Goal: Task Accomplishment & Management: Manage account settings

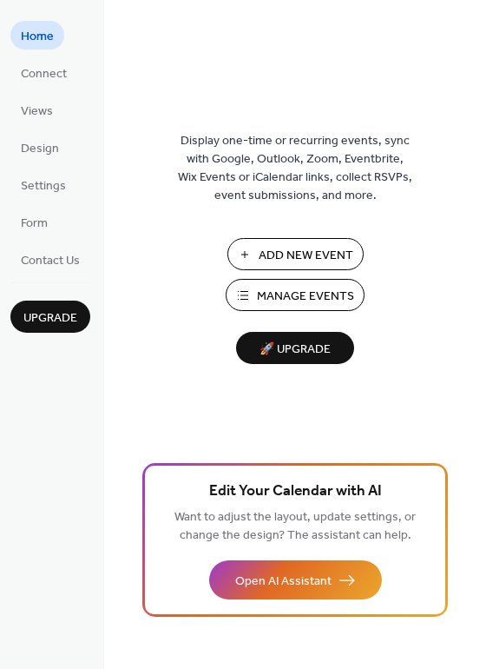
click at [332, 288] on span "Manage Events" at bounding box center [305, 297] width 97 height 18
click at [268, 288] on span "Manage Events" at bounding box center [305, 297] width 97 height 18
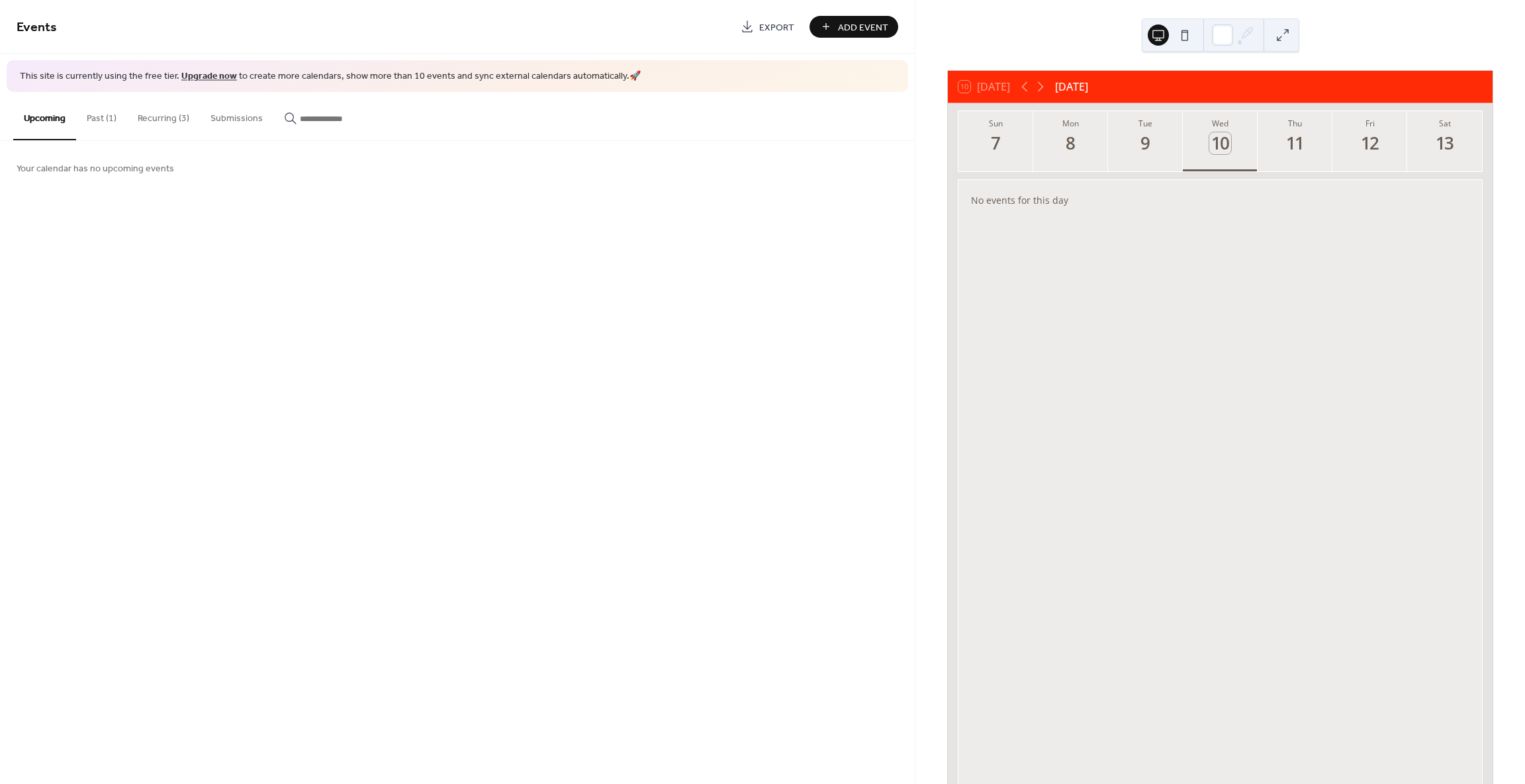
click at [161, 115] on button "Recurring (3)" at bounding box center [164, 116] width 73 height 47
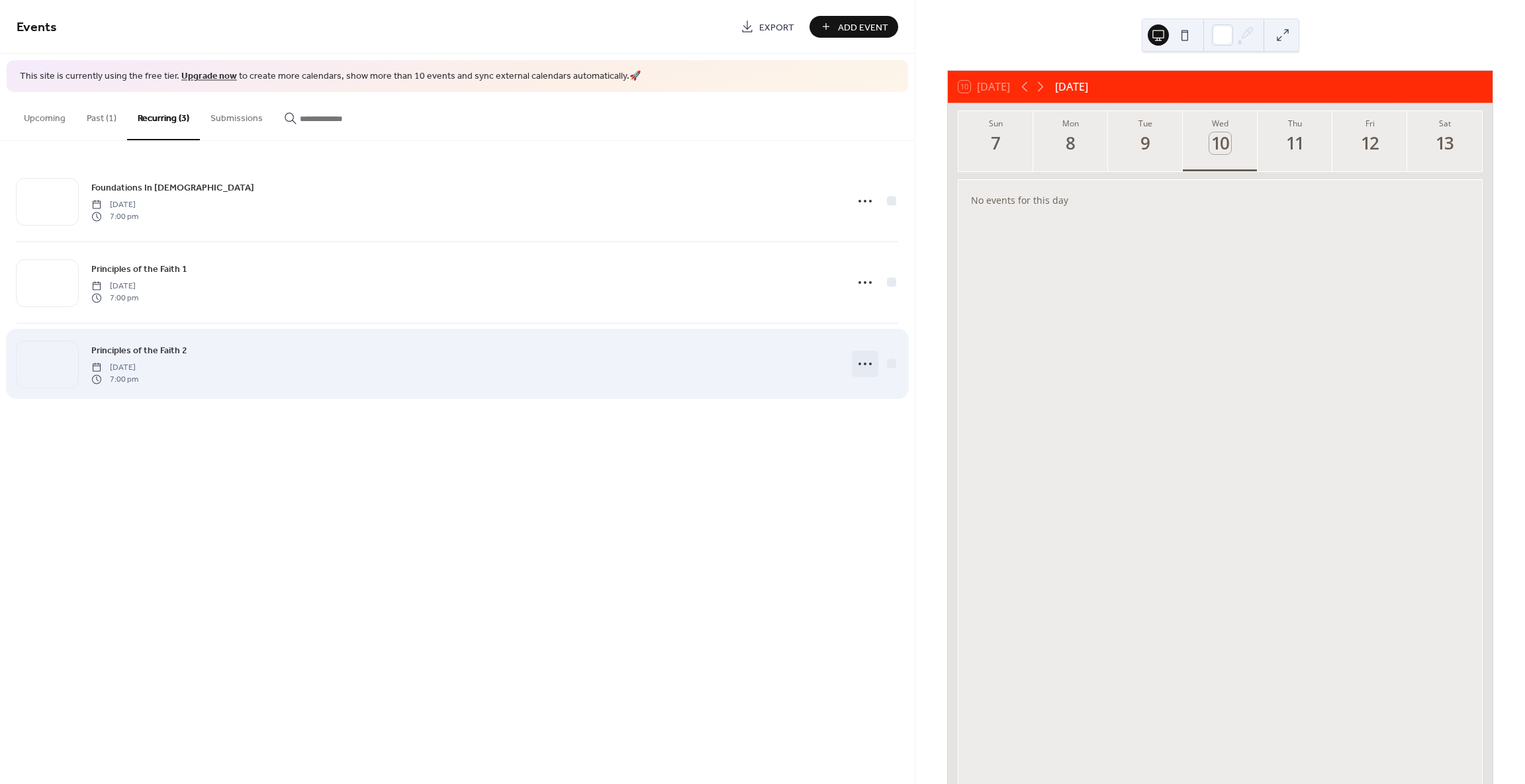
click at [864, 365] on icon at bounding box center [865, 364] width 21 height 21
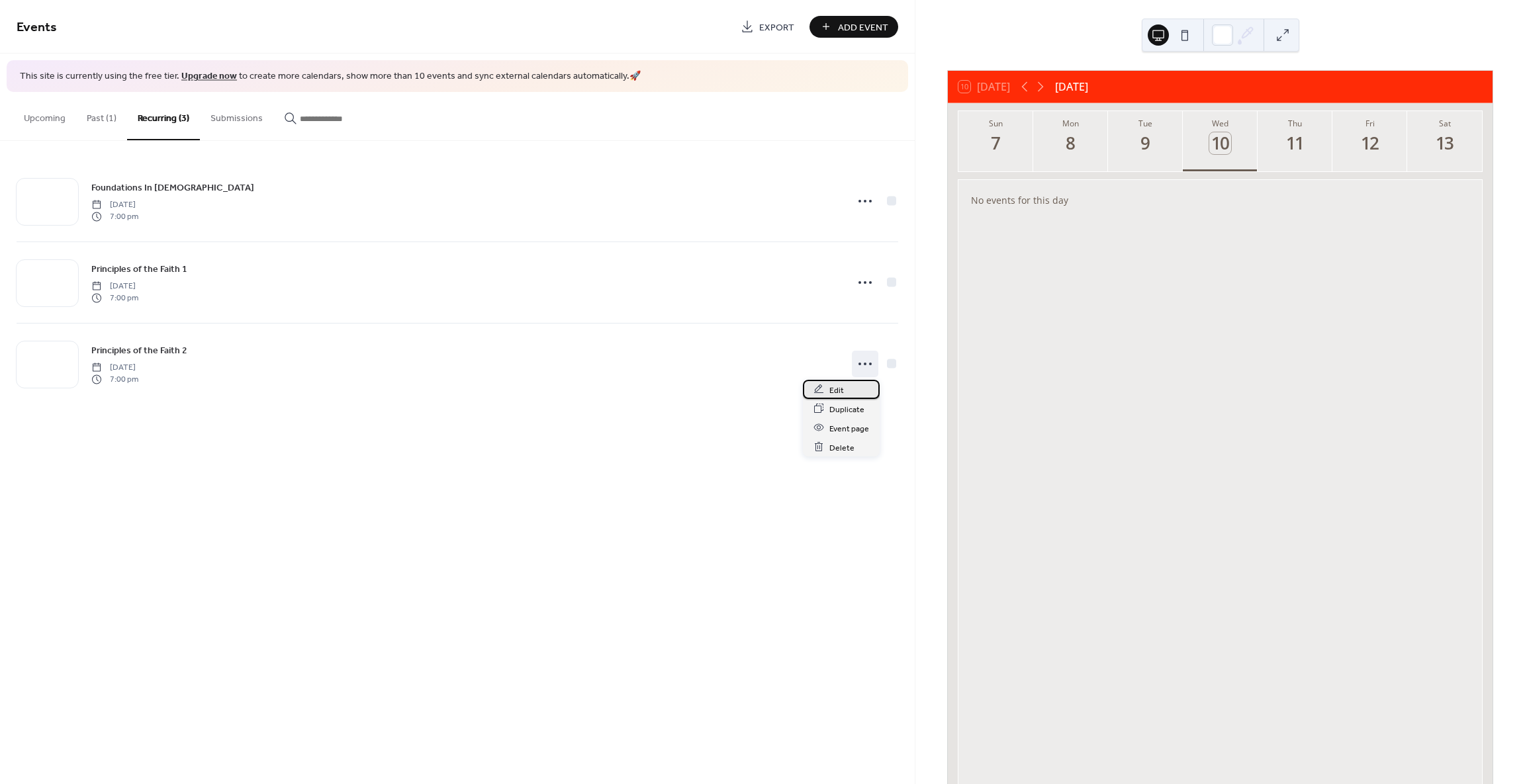
click at [837, 394] on span "Edit" at bounding box center [836, 390] width 14 height 14
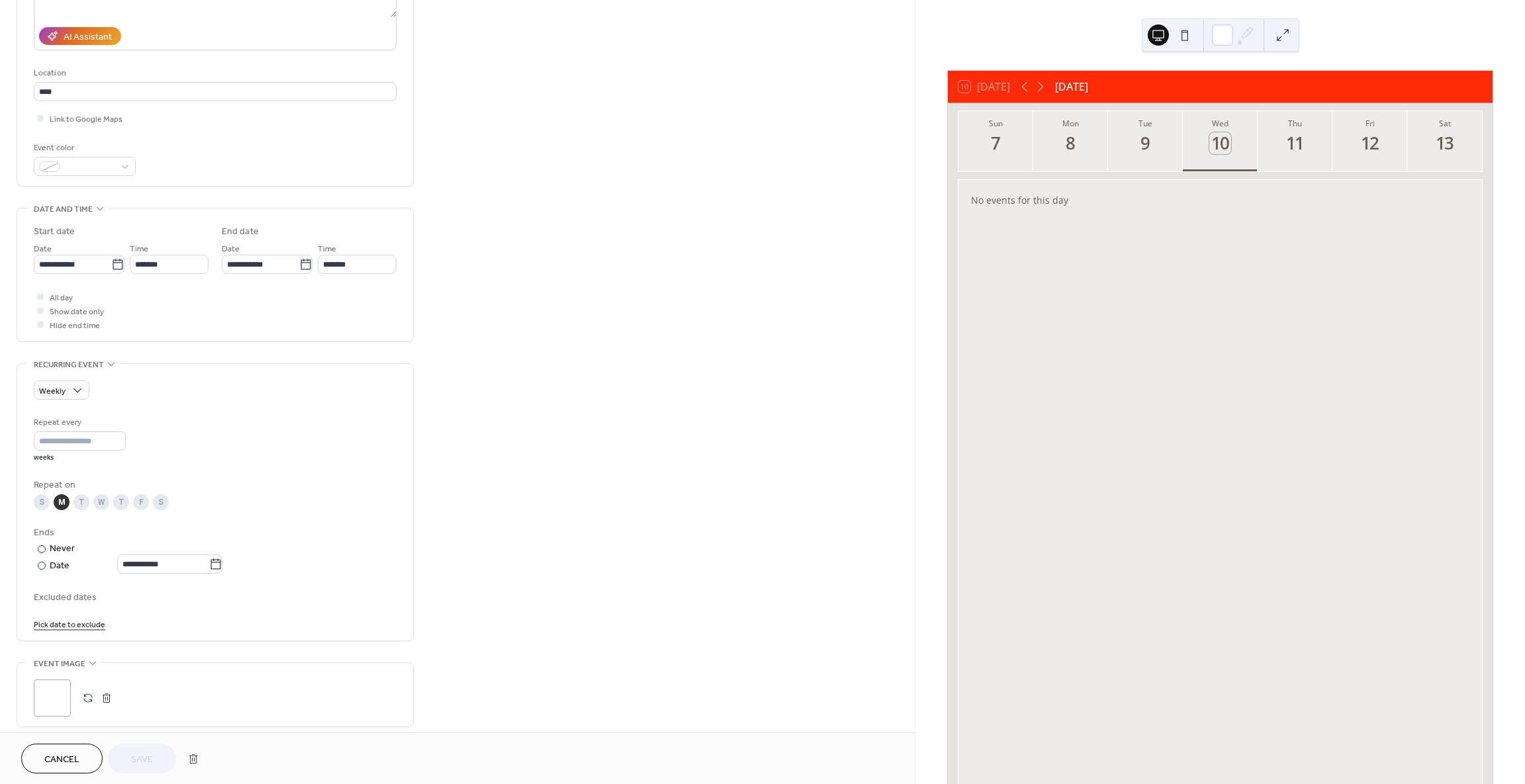
scroll to position [264, 0]
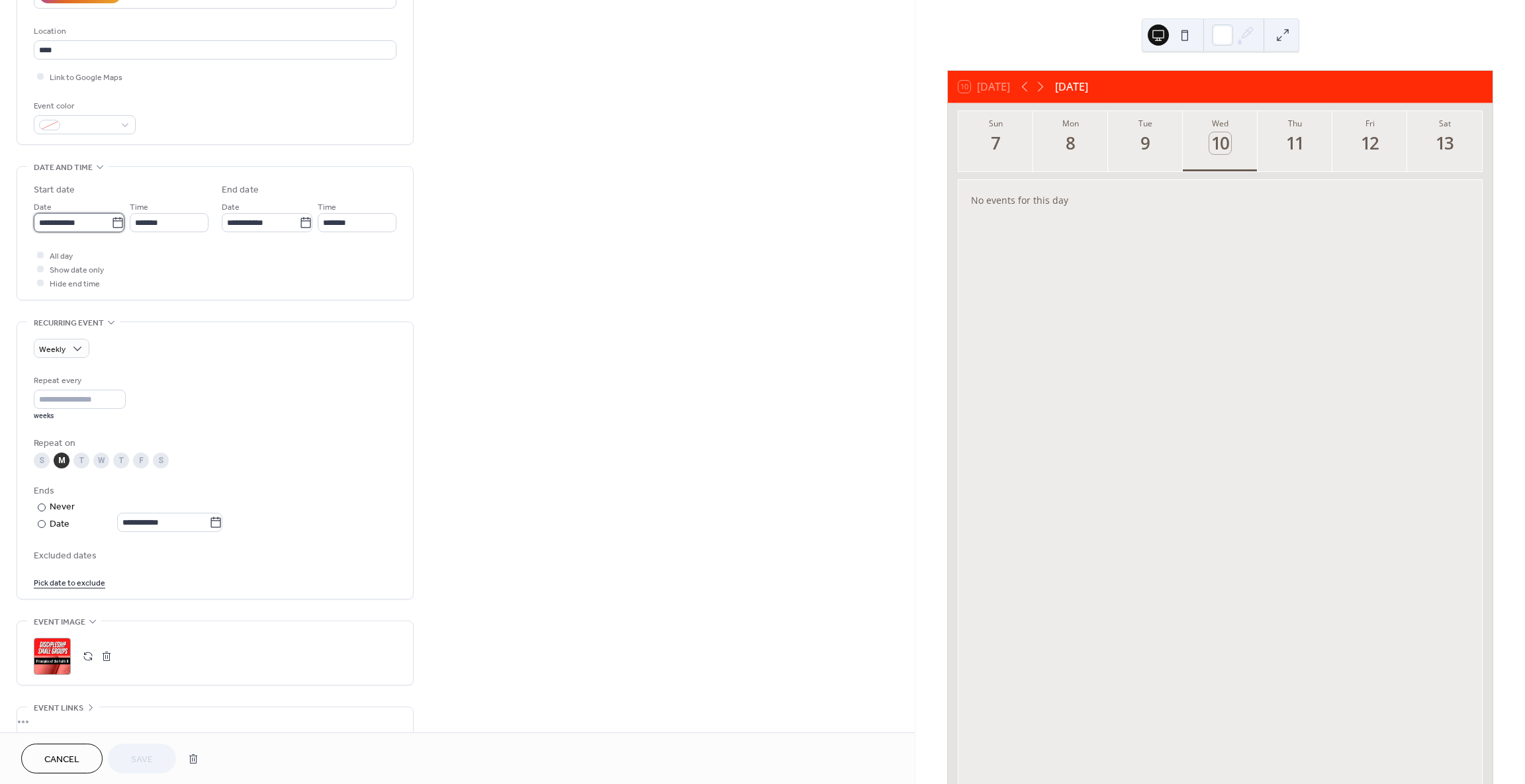
click at [68, 222] on input "**********" at bounding box center [72, 222] width 78 height 19
click at [139, 320] on td "9" at bounding box center [139, 320] width 21 height 19
type input "**********"
click at [65, 764] on span "Cancel" at bounding box center [62, 760] width 35 height 14
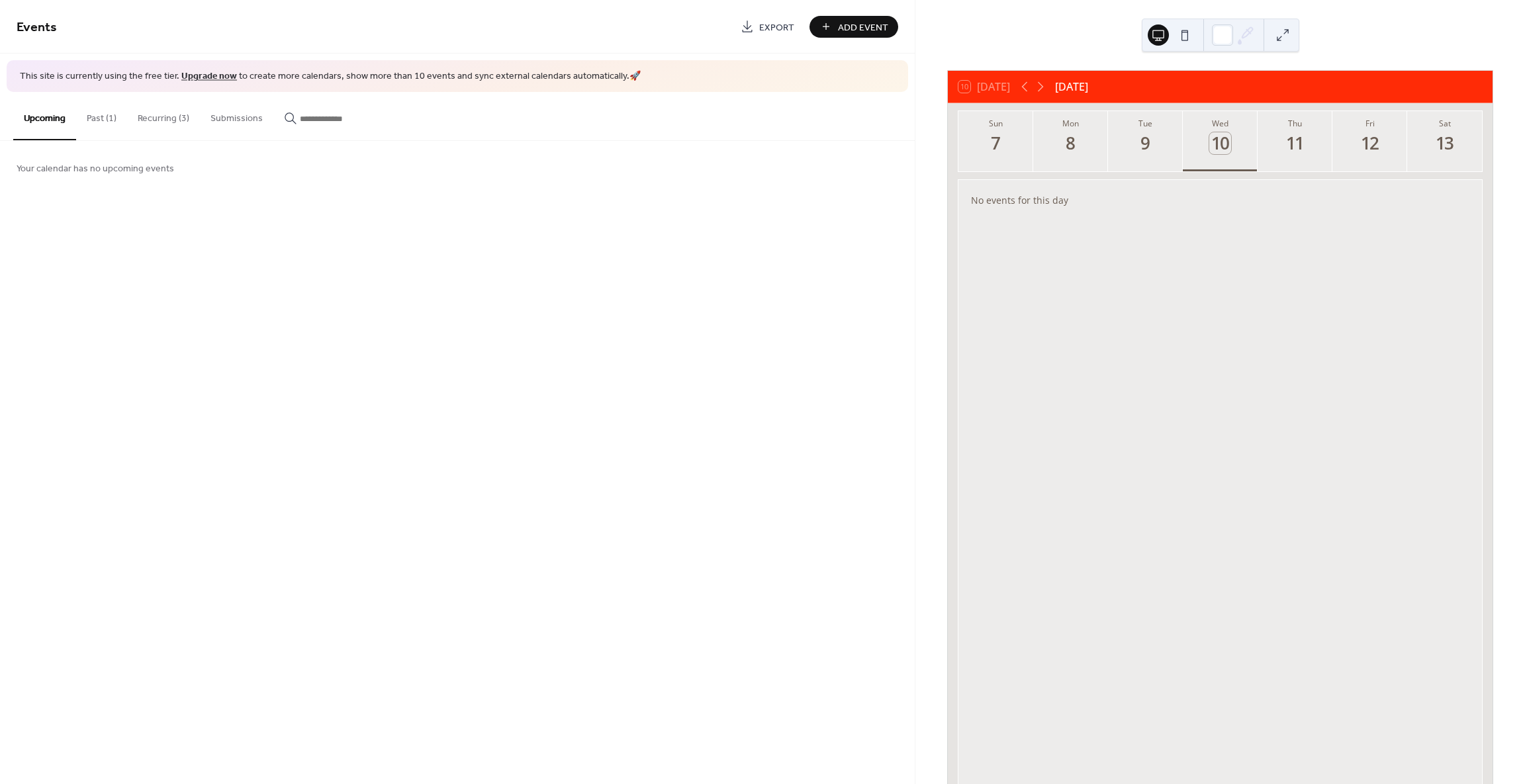
click at [152, 118] on button "Recurring (3)" at bounding box center [164, 116] width 73 height 47
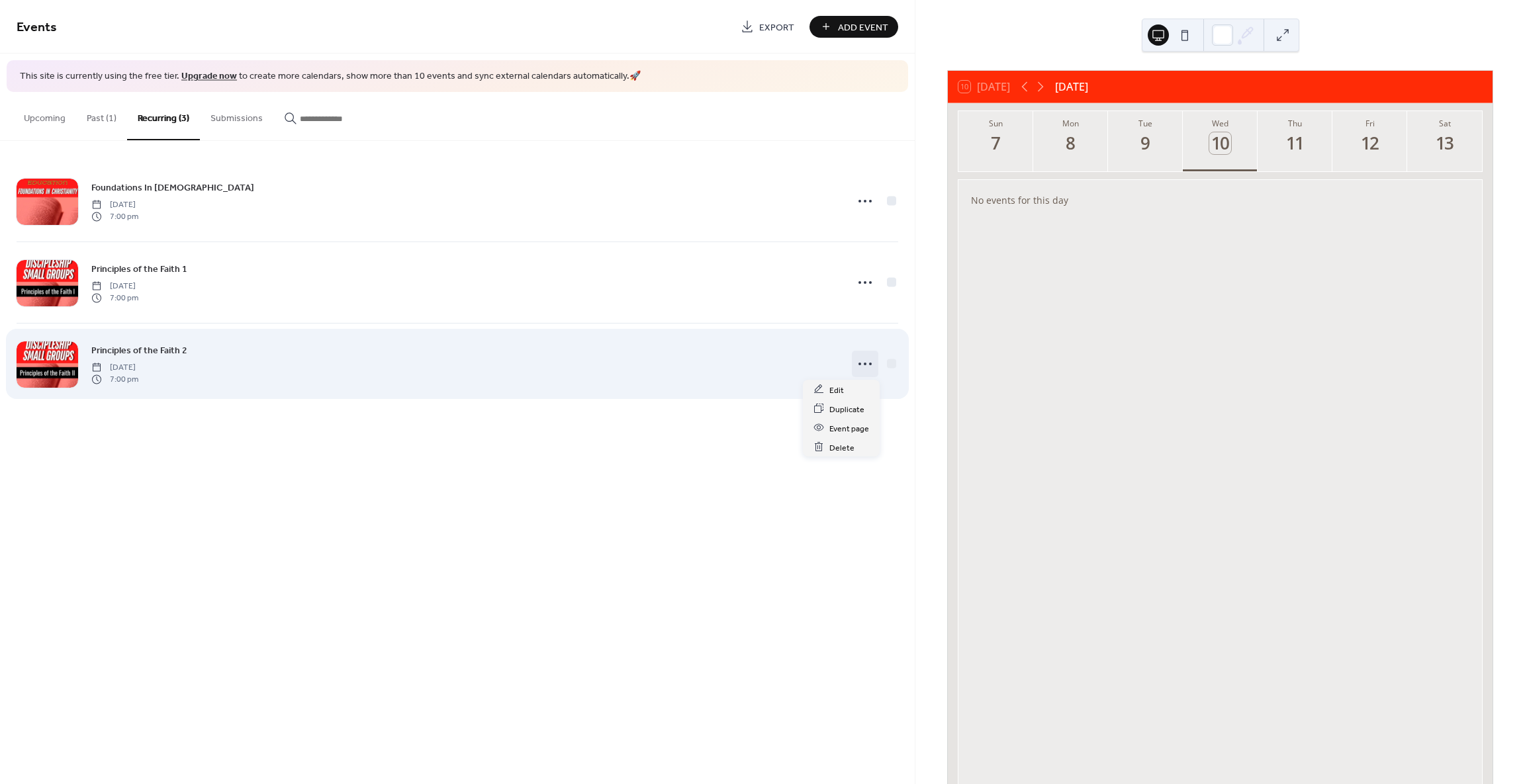
click at [864, 360] on icon at bounding box center [865, 364] width 21 height 21
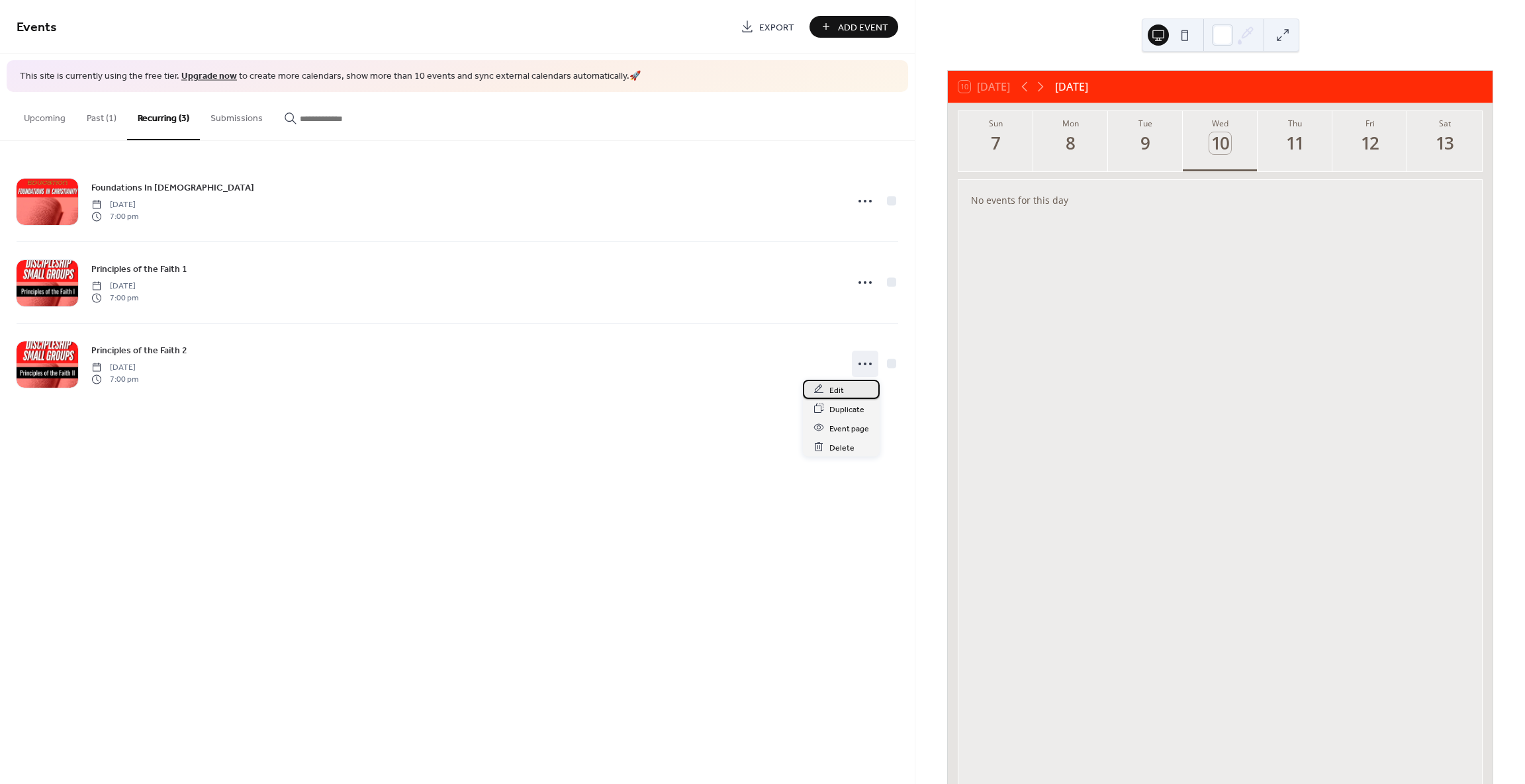
click at [825, 390] on div "Edit" at bounding box center [841, 389] width 77 height 19
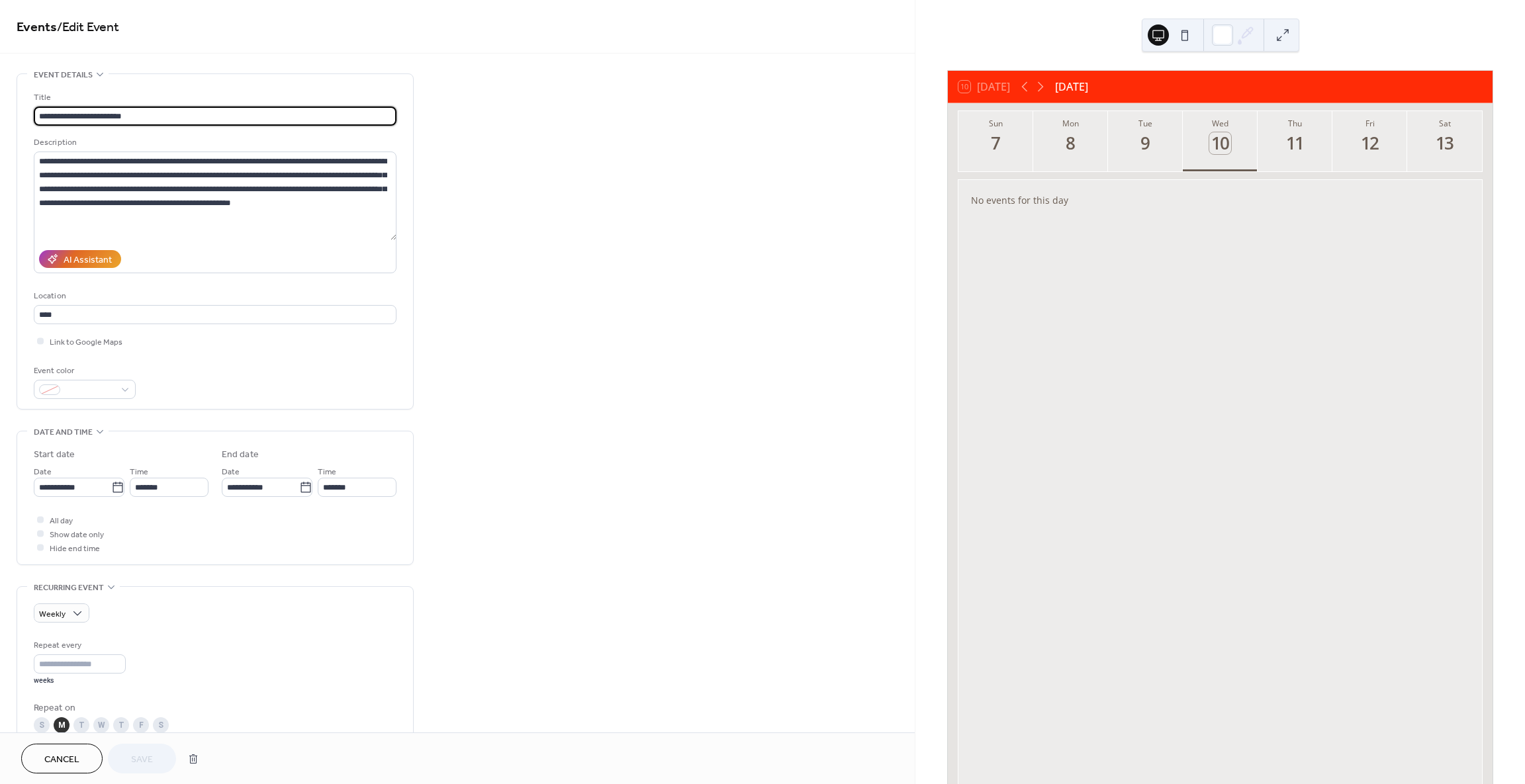
type input "**********"
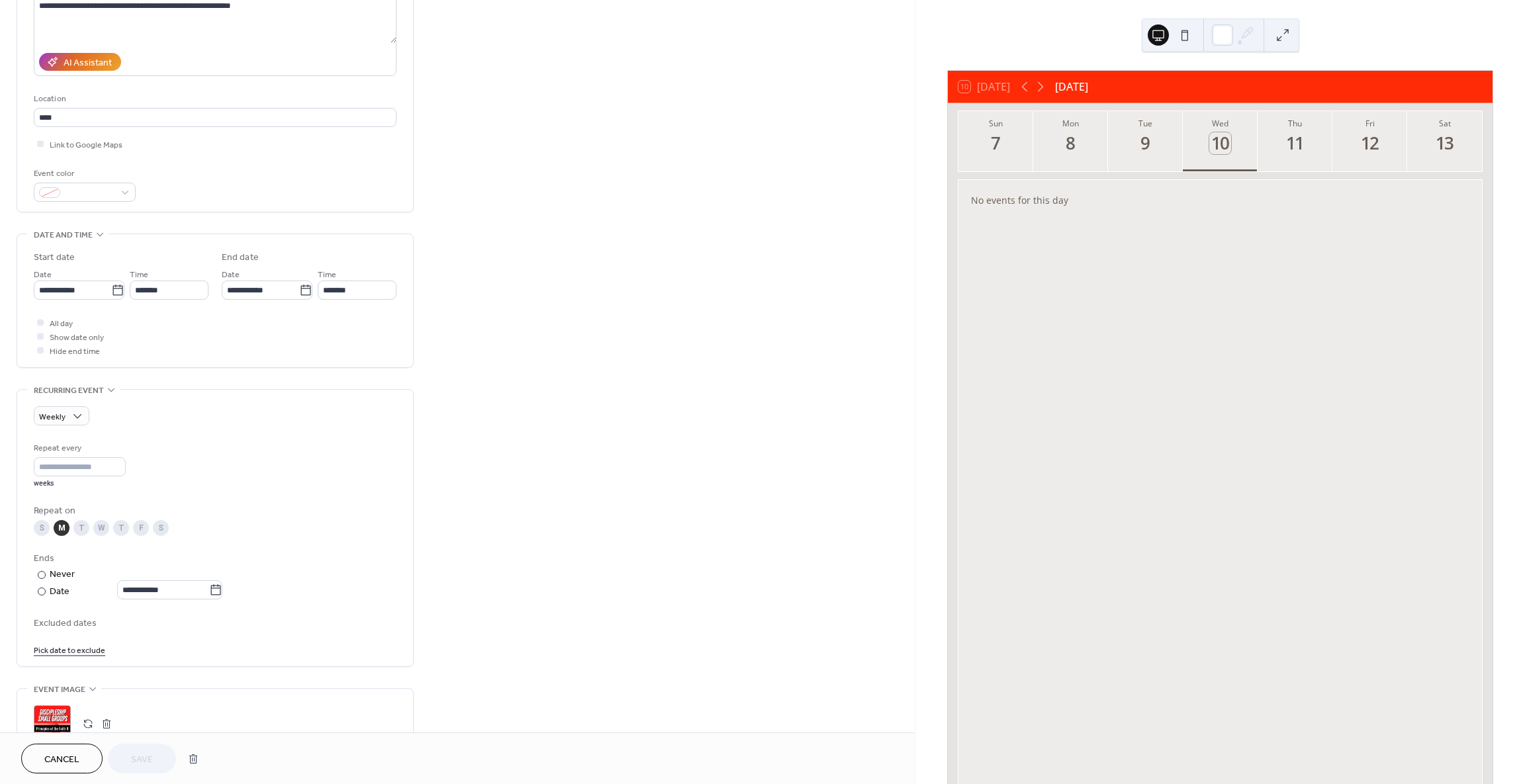
scroll to position [199, 0]
click at [123, 530] on div "T" at bounding box center [121, 526] width 16 height 16
click at [63, 530] on div "M" at bounding box center [61, 526] width 16 height 16
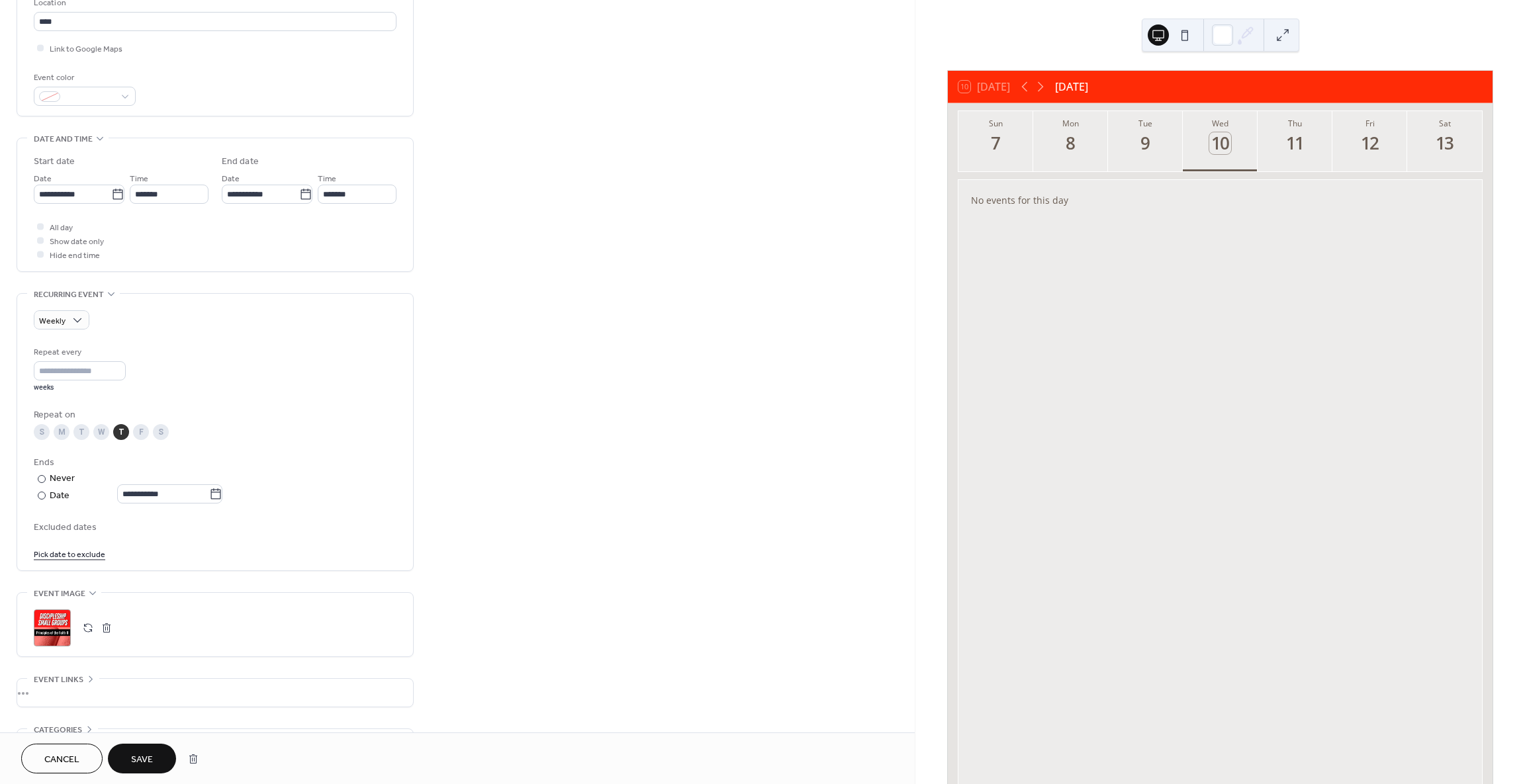
scroll to position [249, 0]
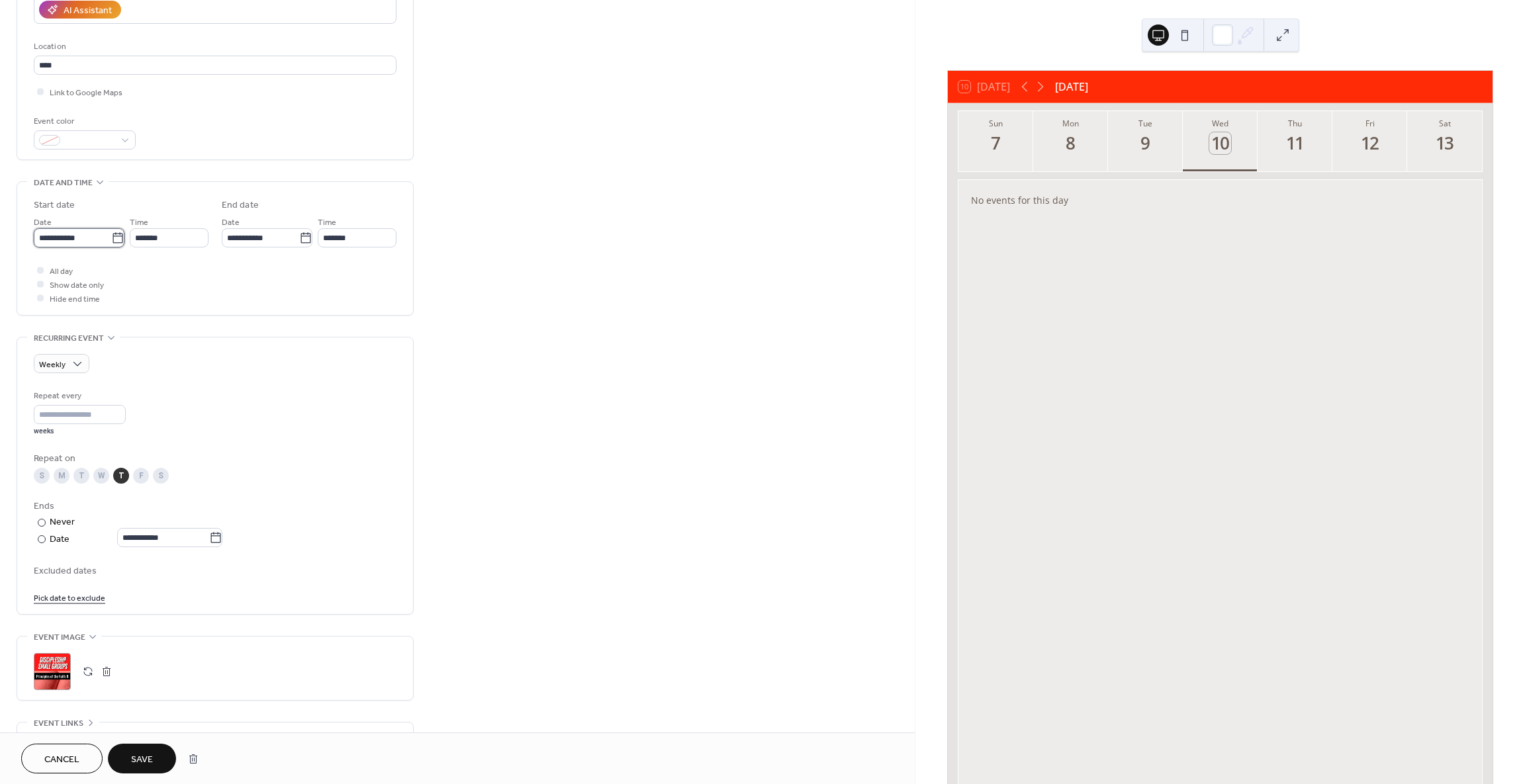
click at [66, 235] on input "**********" at bounding box center [72, 238] width 78 height 19
click at [137, 335] on td "9" at bounding box center [139, 335] width 21 height 19
type input "**********"
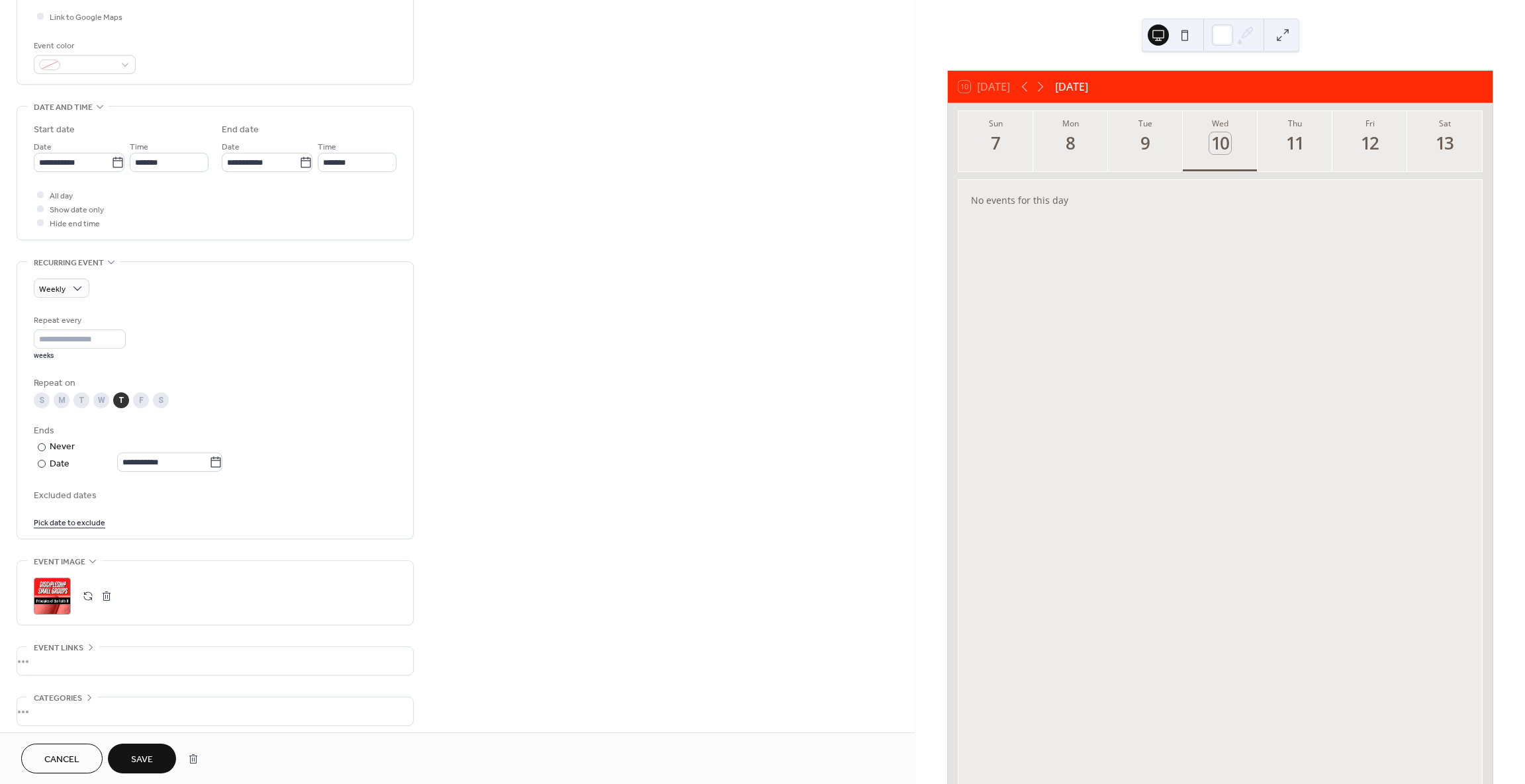
scroll to position [382, 0]
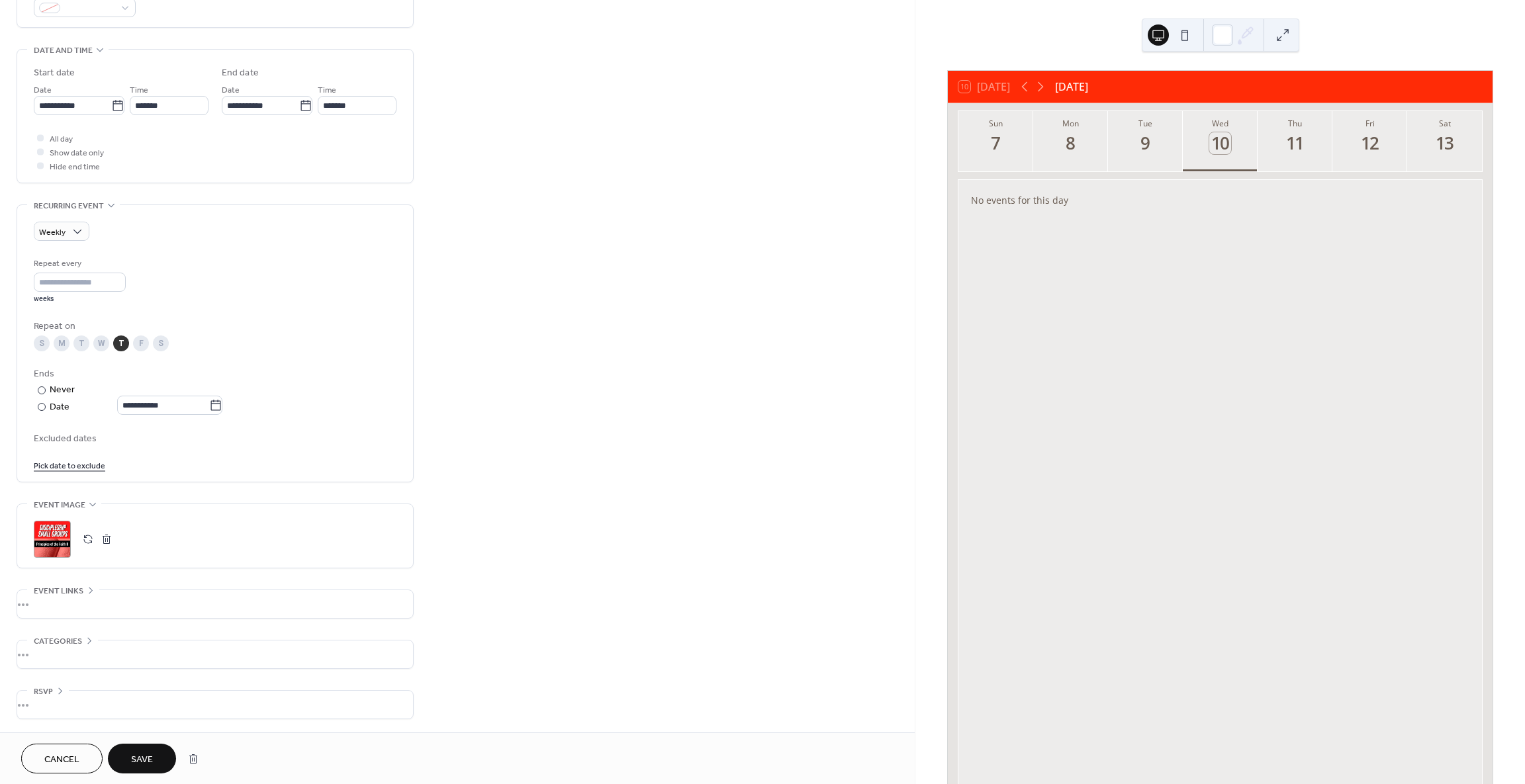
click at [173, 604] on div "•••" at bounding box center [215, 604] width 396 height 27
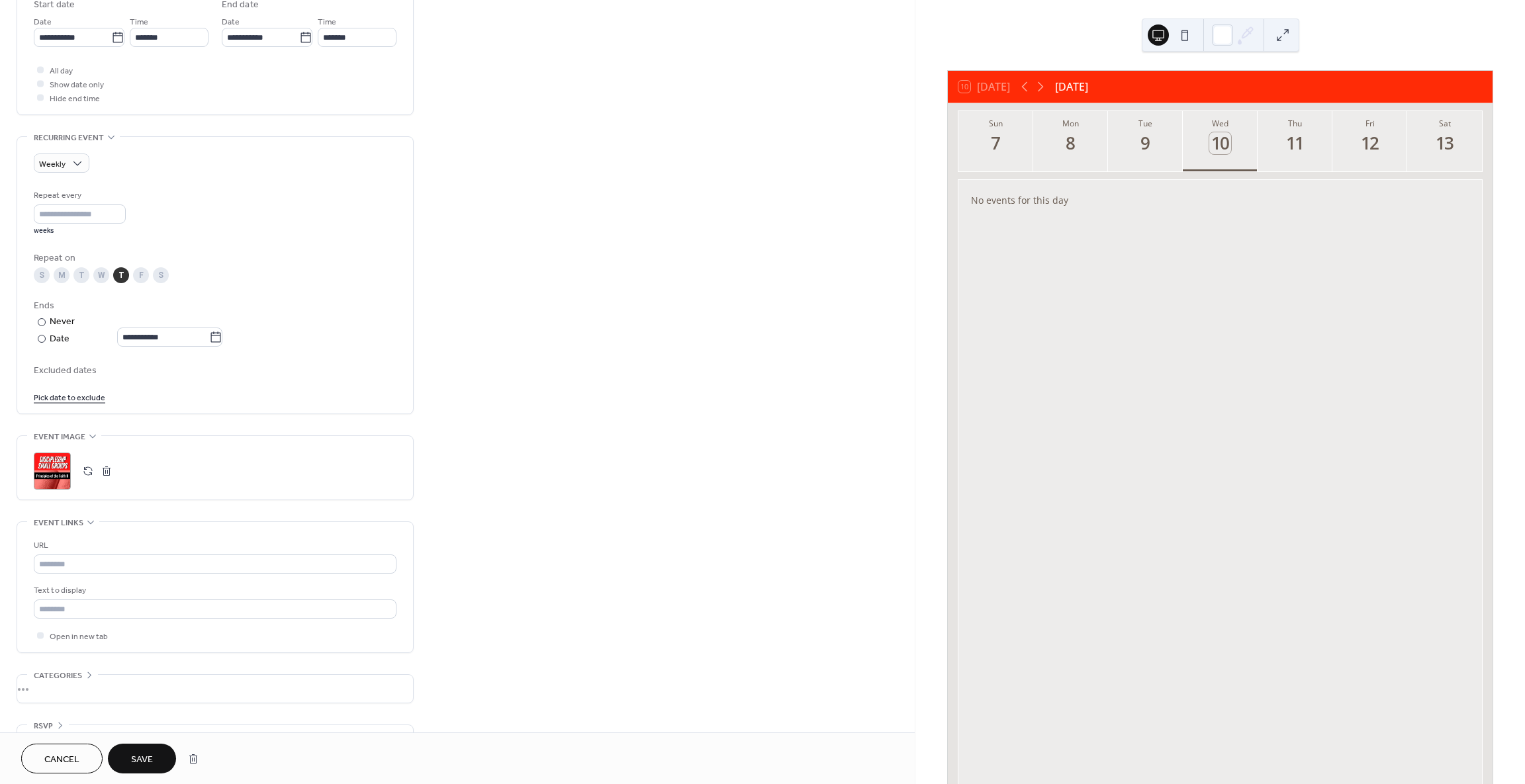
scroll to position [485, 0]
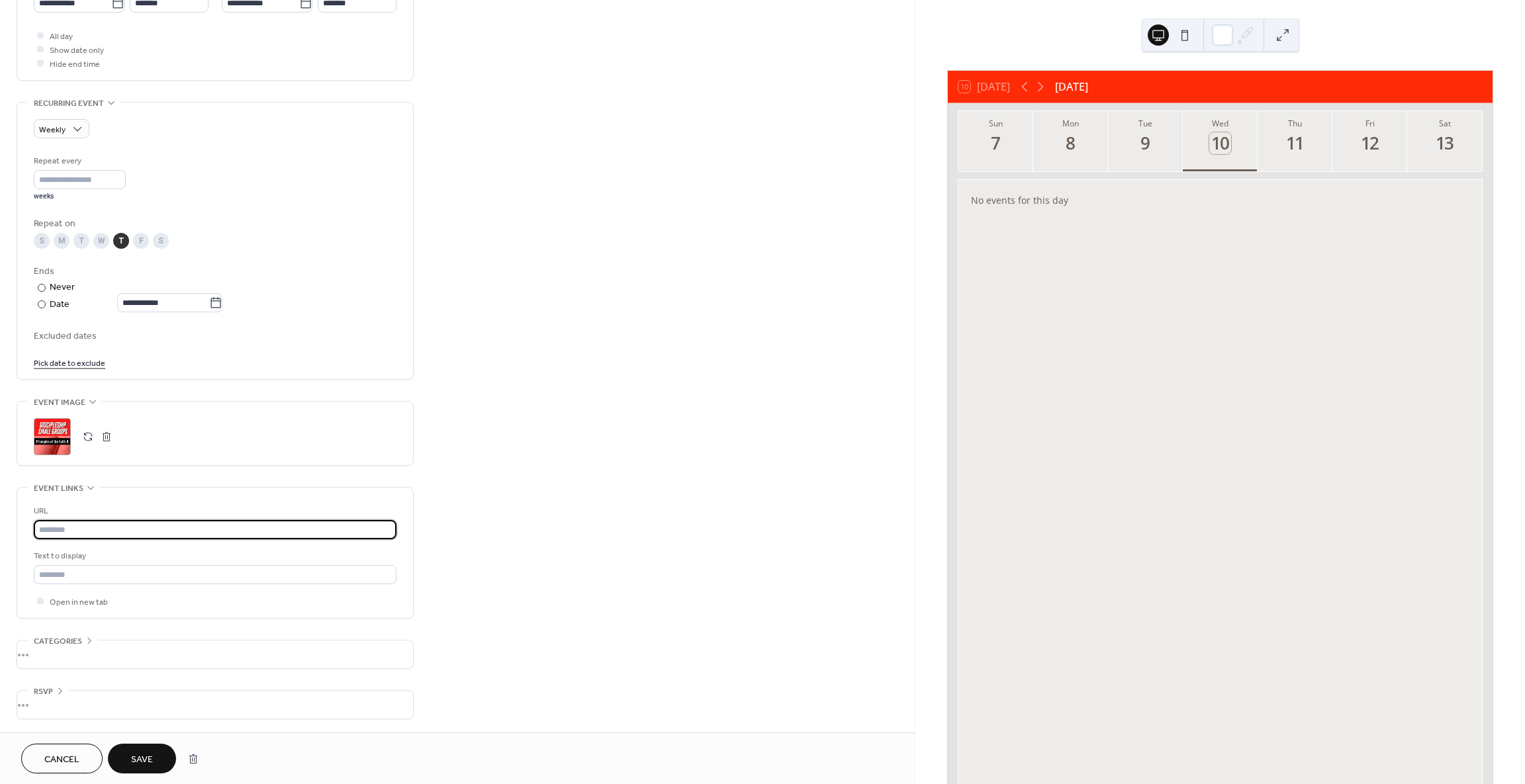
click at [116, 532] on input "text" at bounding box center [215, 530] width 363 height 19
click at [88, 488] on div "•••" at bounding box center [215, 488] width 396 height 2
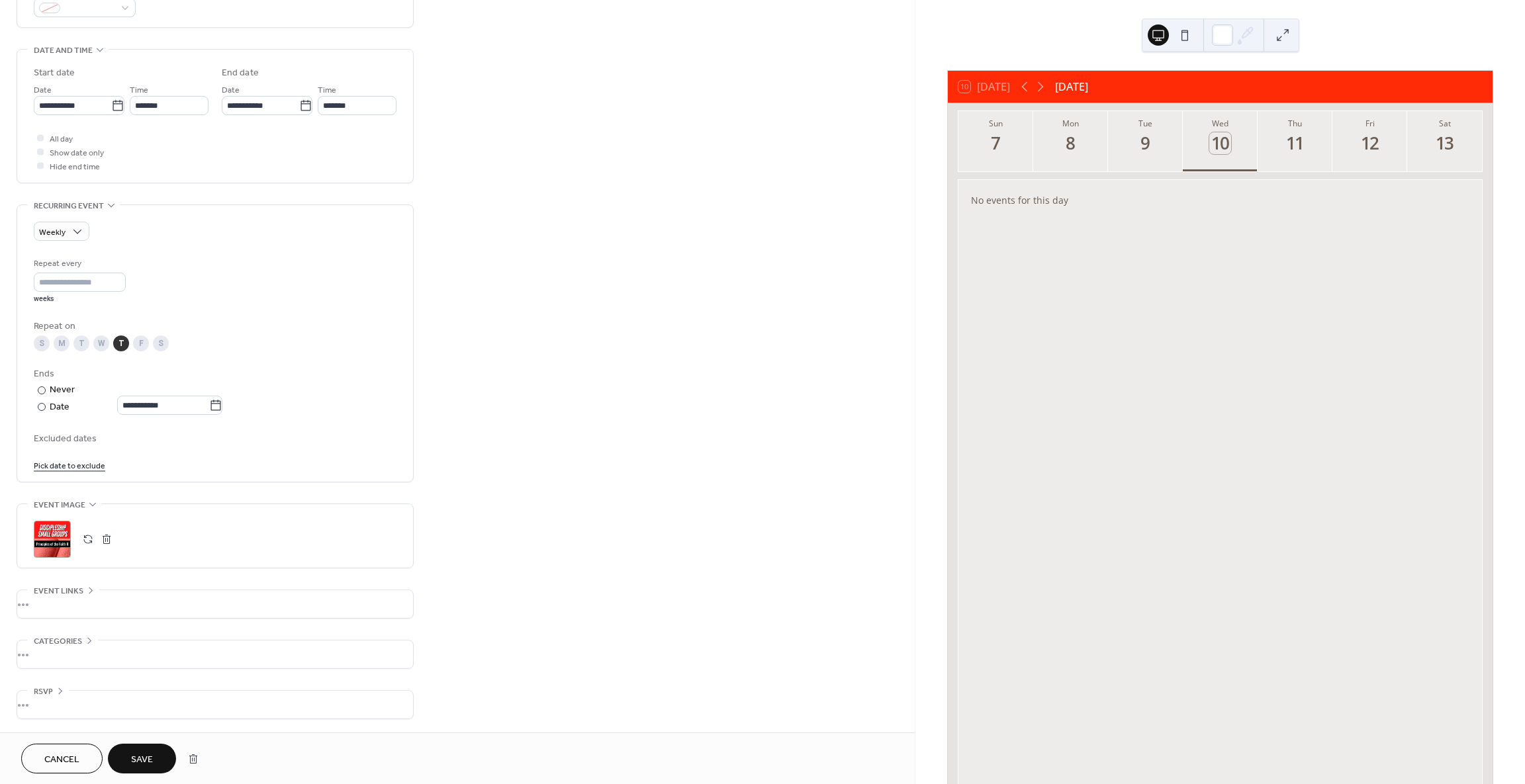
scroll to position [382, 0]
click at [91, 587] on icon at bounding box center [91, 590] width 11 height 11
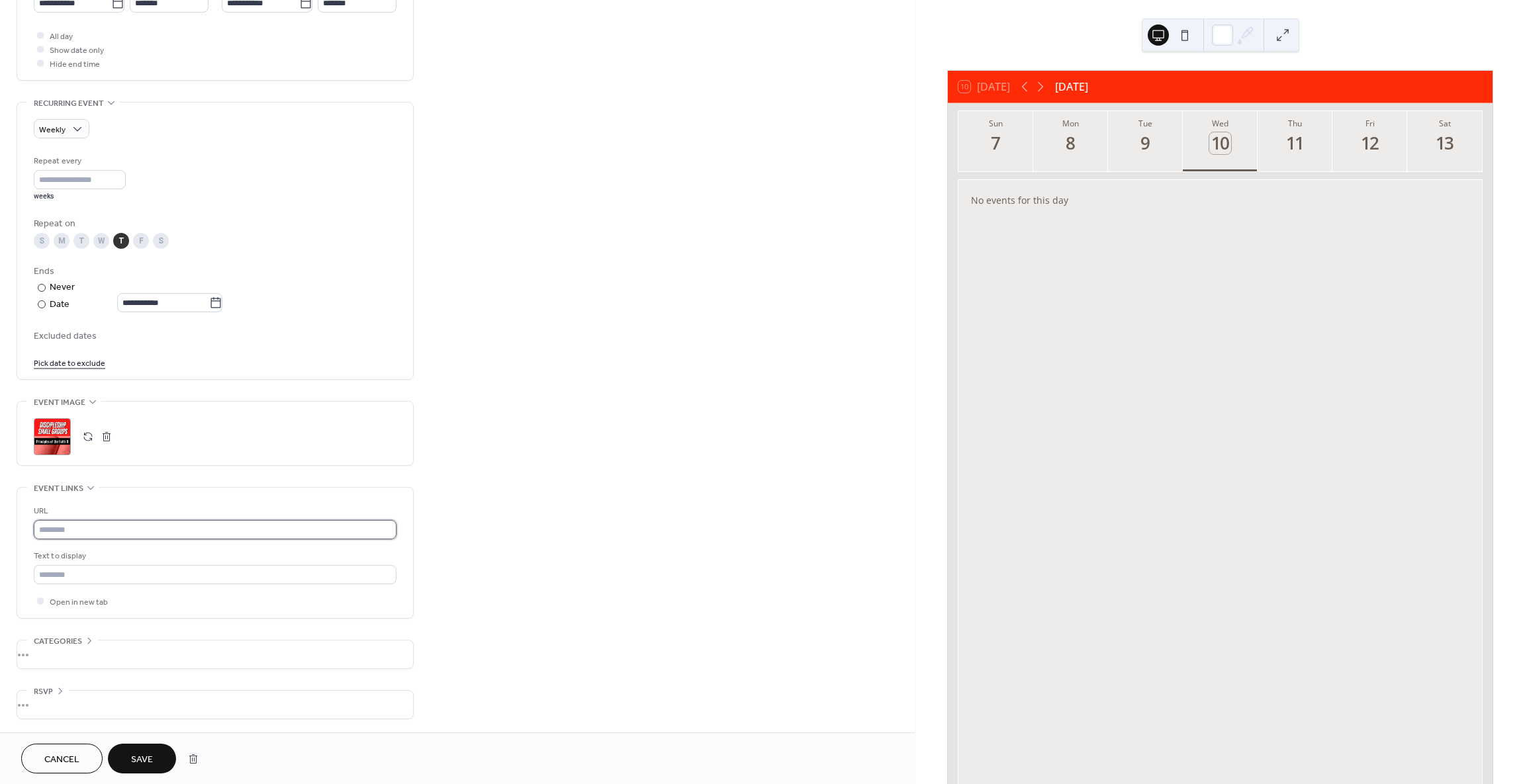
click at [75, 528] on input "text" at bounding box center [215, 530] width 363 height 19
click at [75, 531] on input "text" at bounding box center [215, 530] width 363 height 19
paste input "**********"
type input "**********"
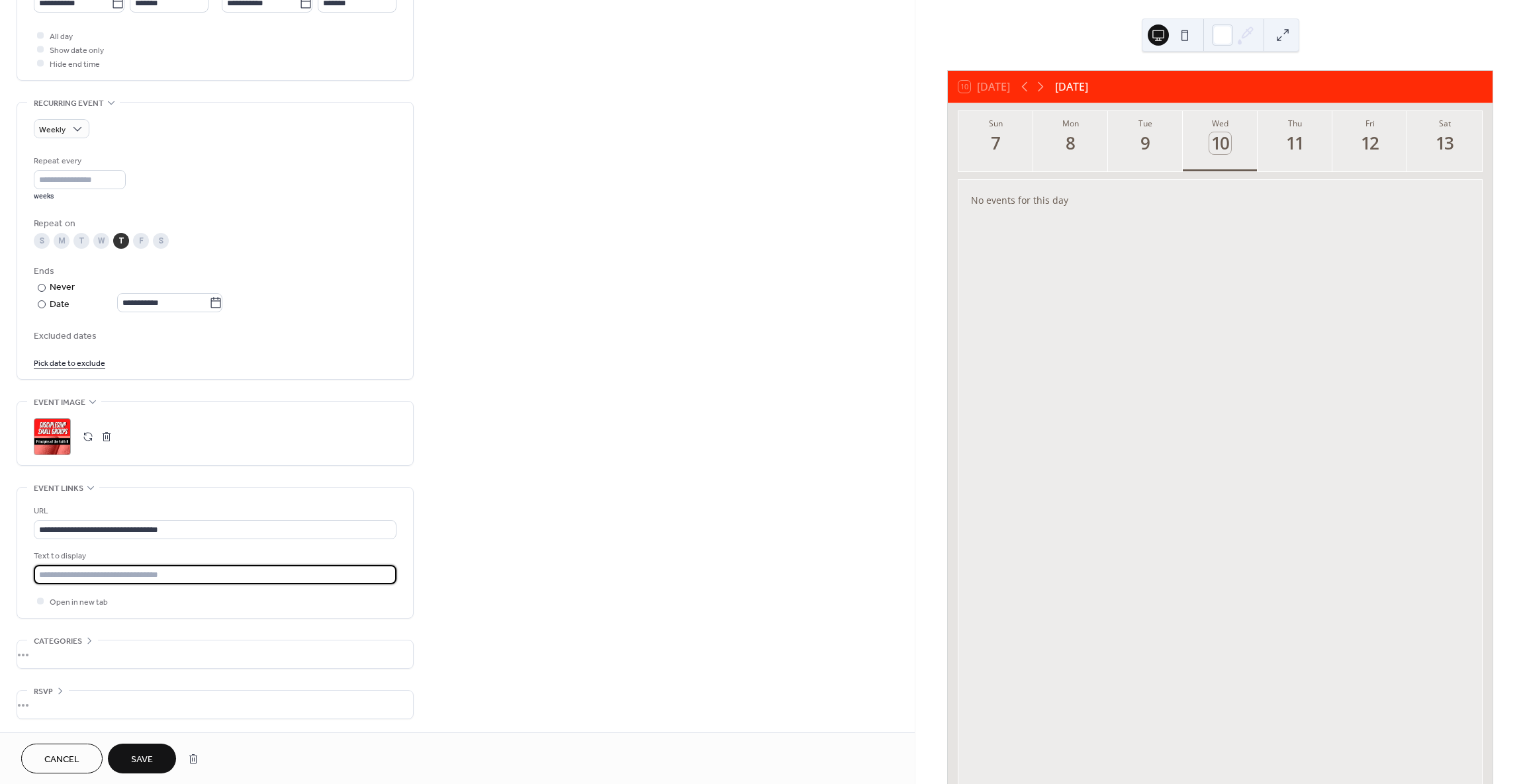
click at [154, 574] on input "text" at bounding box center [215, 574] width 363 height 19
type input "**********"
click at [138, 760] on span "Save" at bounding box center [142, 760] width 22 height 14
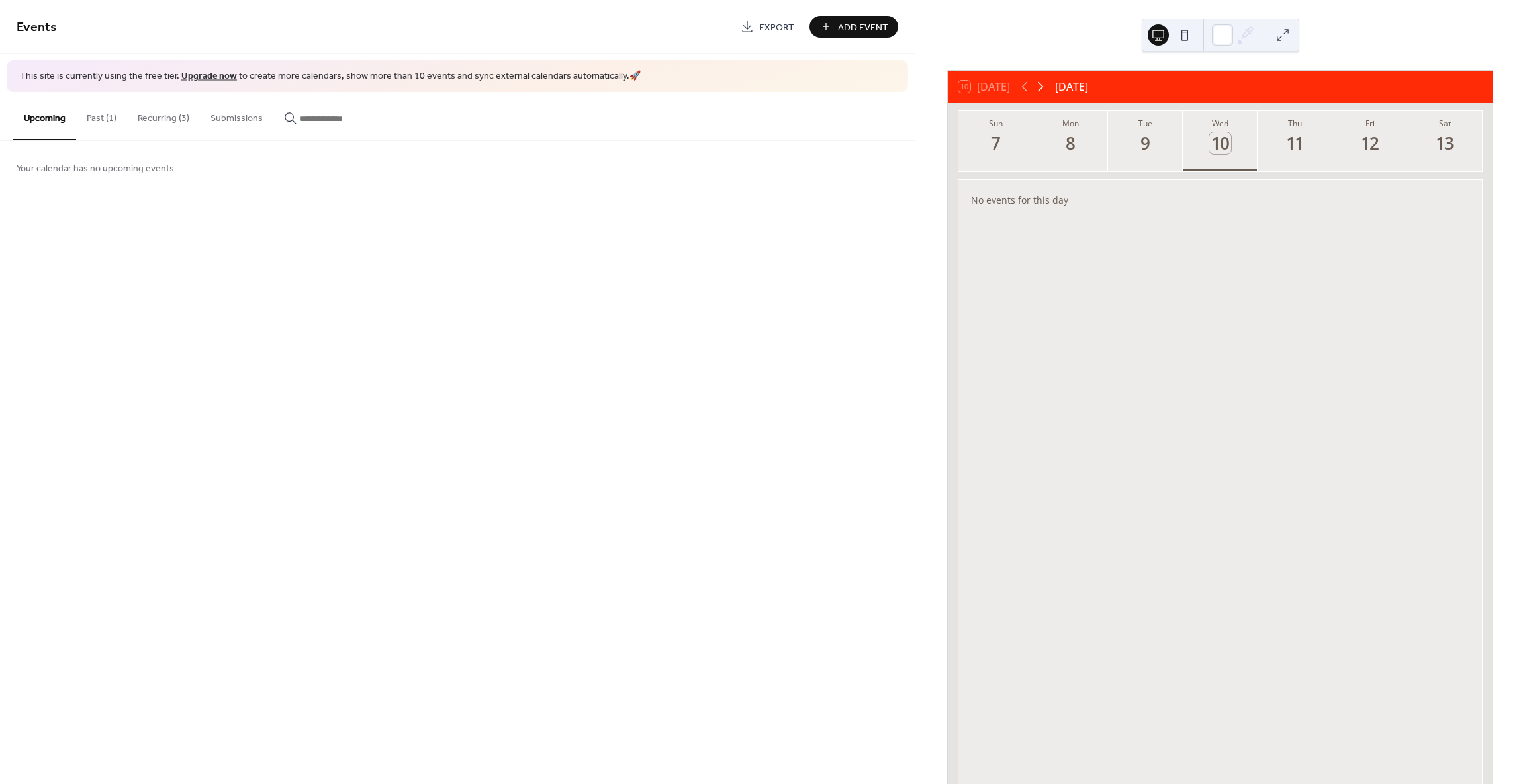
click at [1041, 85] on icon at bounding box center [1040, 86] width 16 height 16
click at [1312, 156] on button "Thu 9" at bounding box center [1295, 141] width 75 height 60
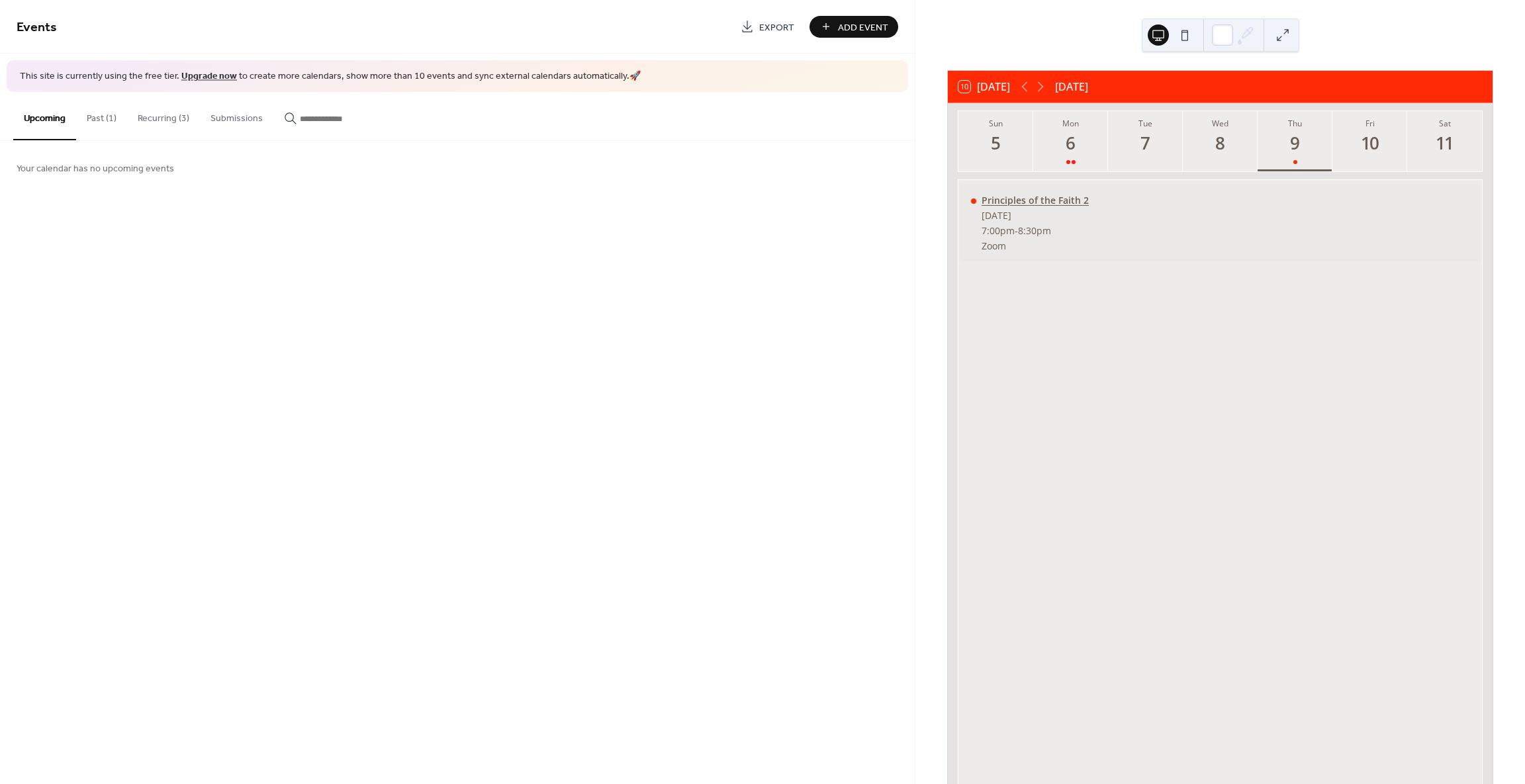
click at [995, 202] on div "Principles of the Faith 2" at bounding box center [1035, 200] width 107 height 13
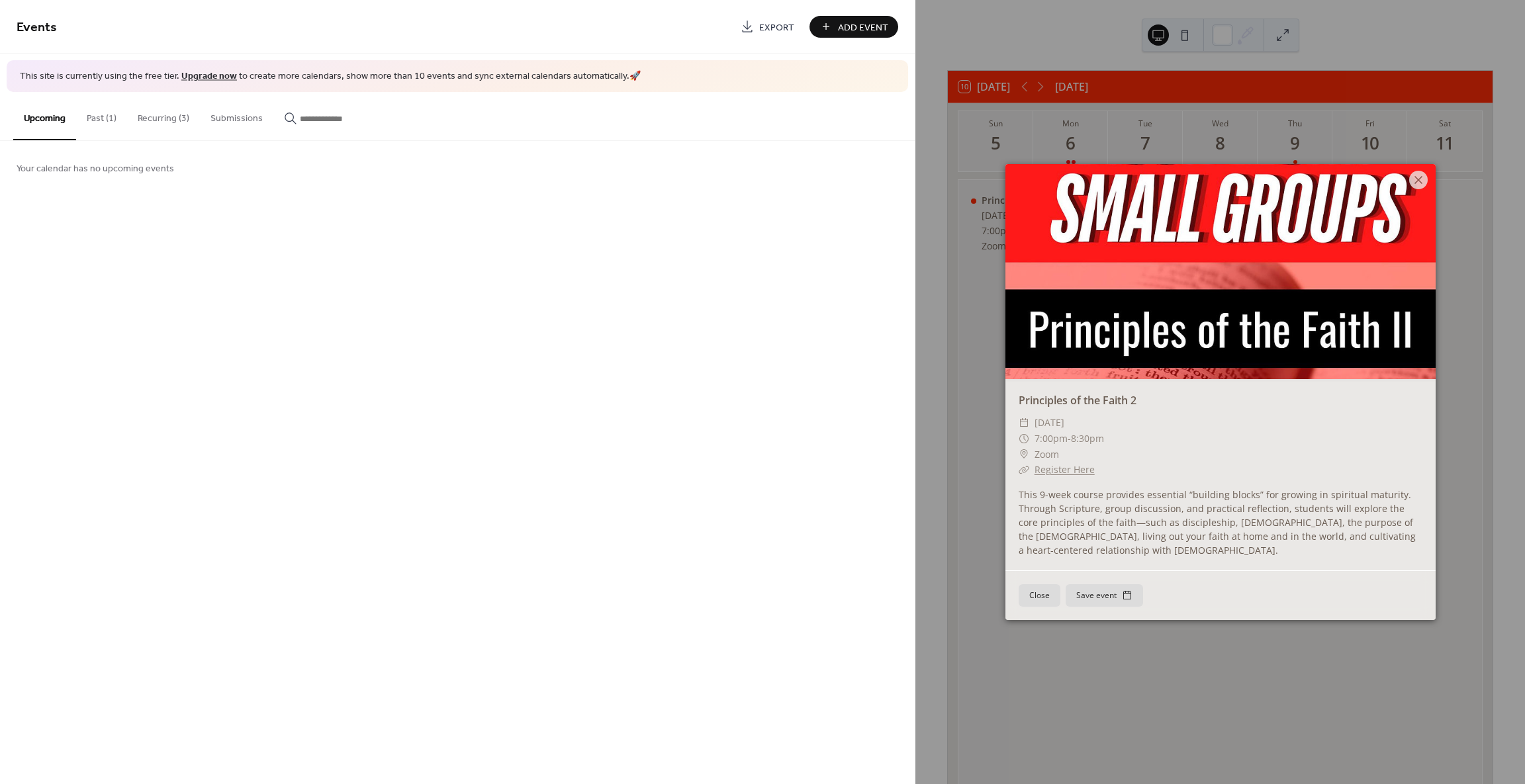
click at [1064, 475] on link "Register Here" at bounding box center [1065, 469] width 60 height 13
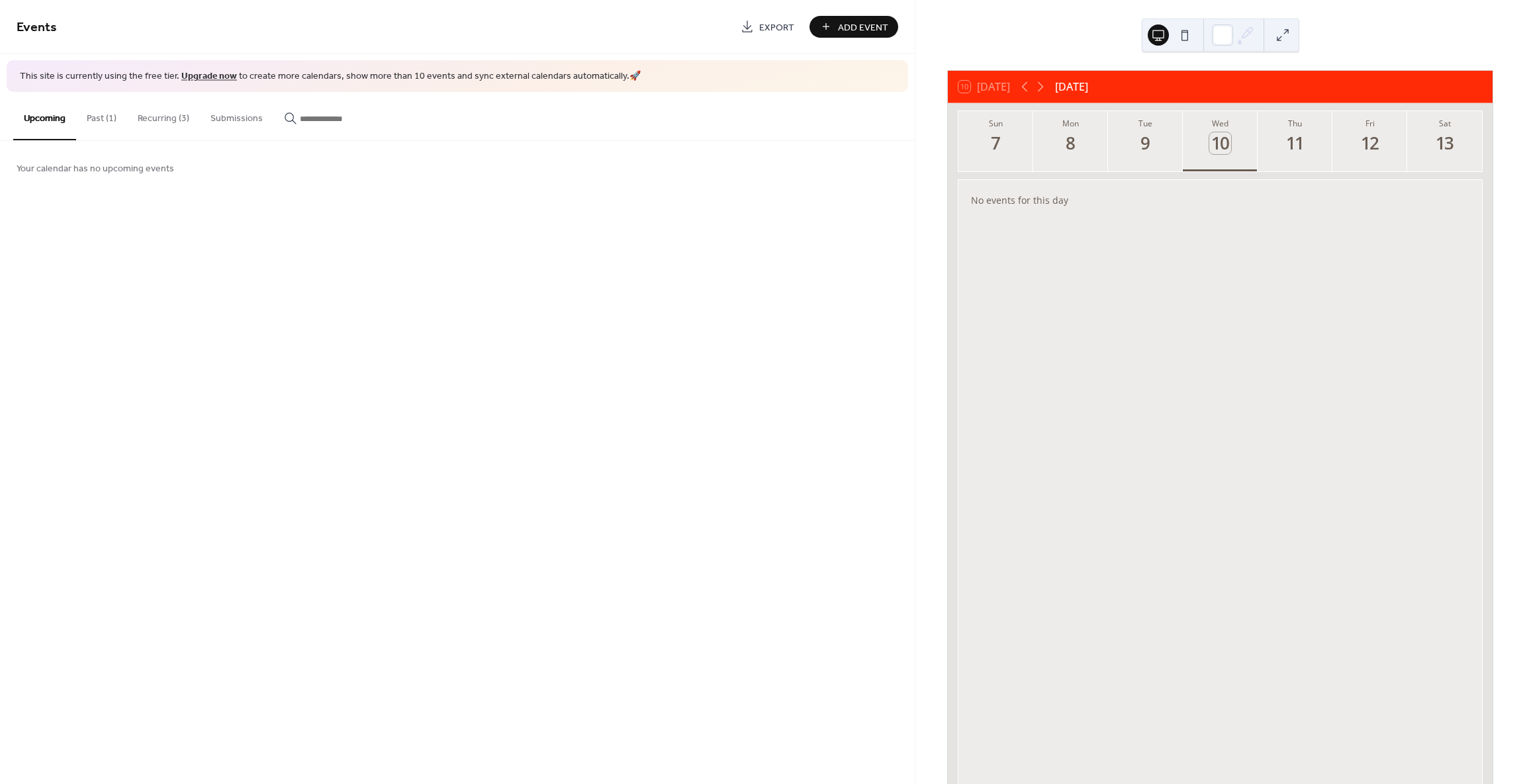
click at [166, 114] on button "Recurring (3)" at bounding box center [164, 116] width 73 height 47
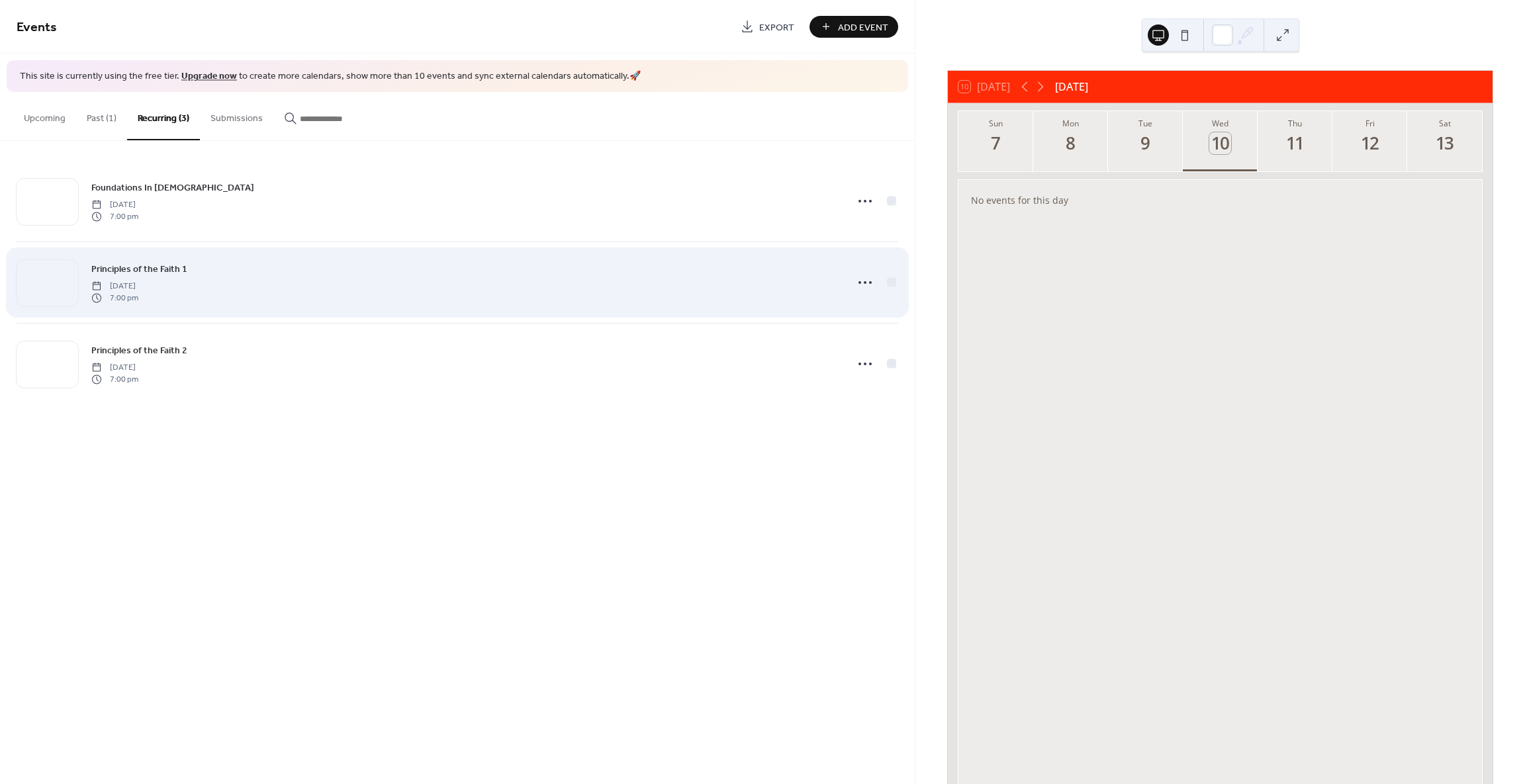
click at [408, 293] on div "Principles of the Faith 1 [DATE] 7:00 pm" at bounding box center [465, 283] width 748 height 43
click at [864, 286] on icon at bounding box center [865, 283] width 21 height 21
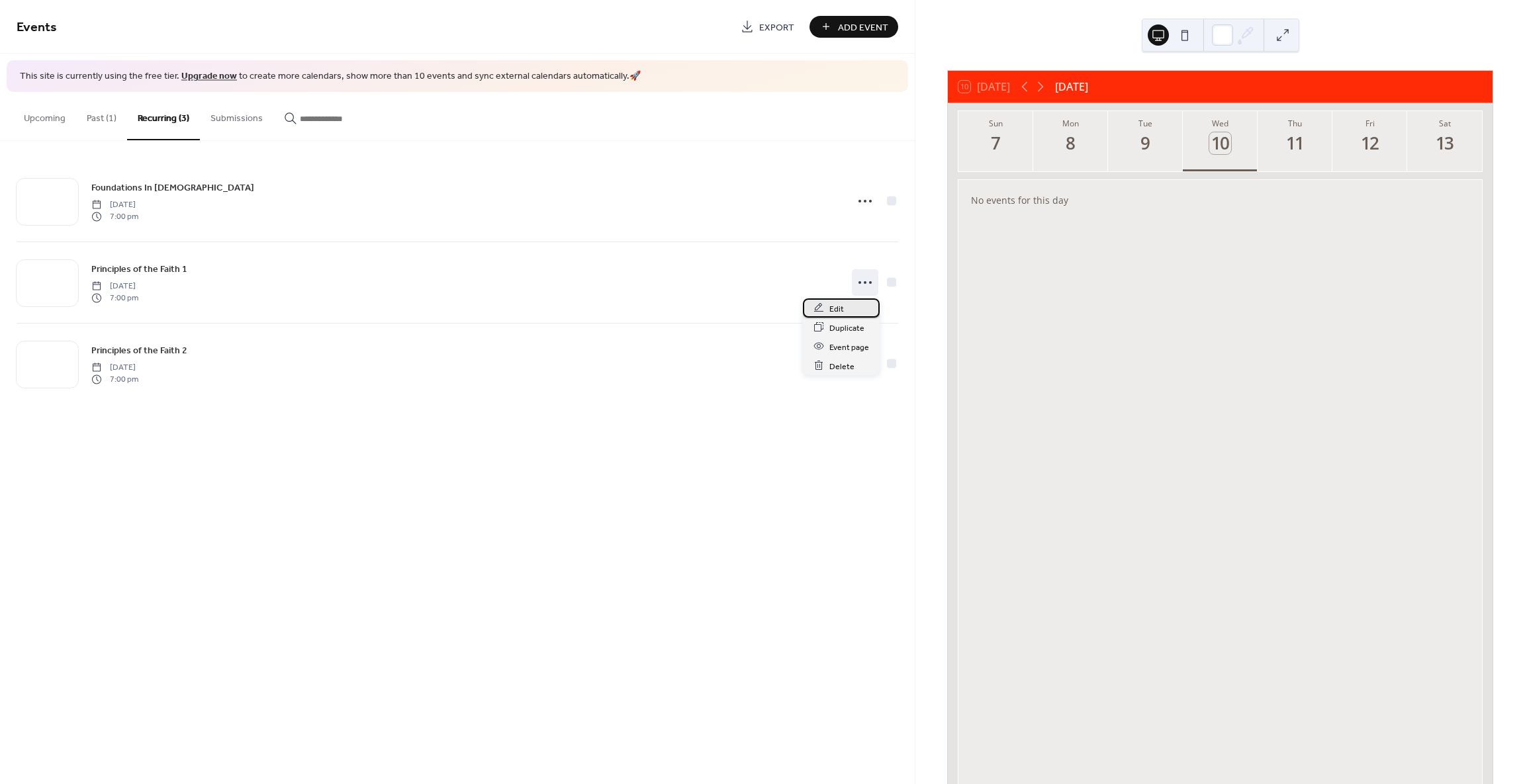
click at [831, 311] on span "Edit" at bounding box center [836, 309] width 14 height 14
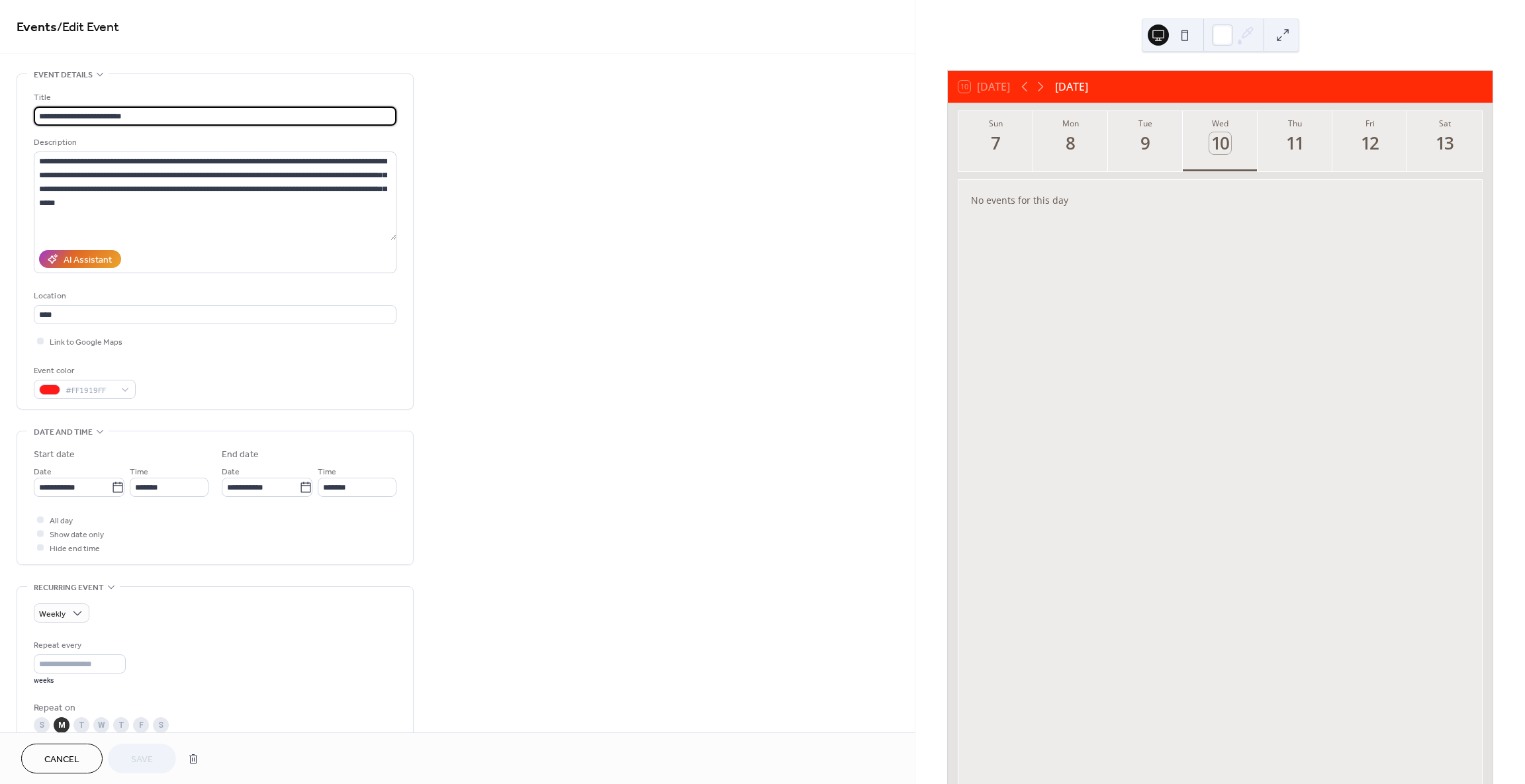
type input "**********"
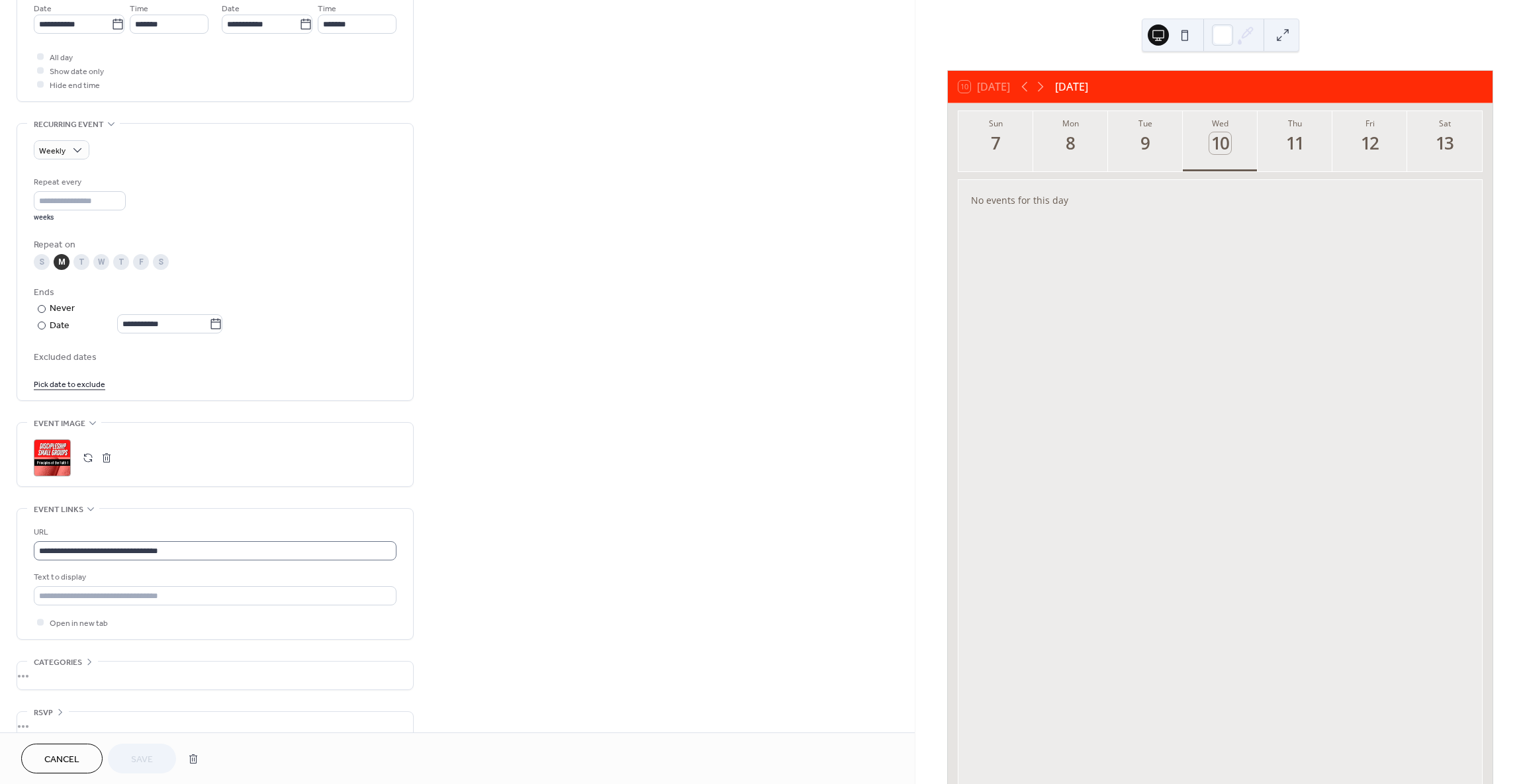
scroll to position [1, 0]
click at [193, 600] on input "text" at bounding box center [215, 596] width 363 height 19
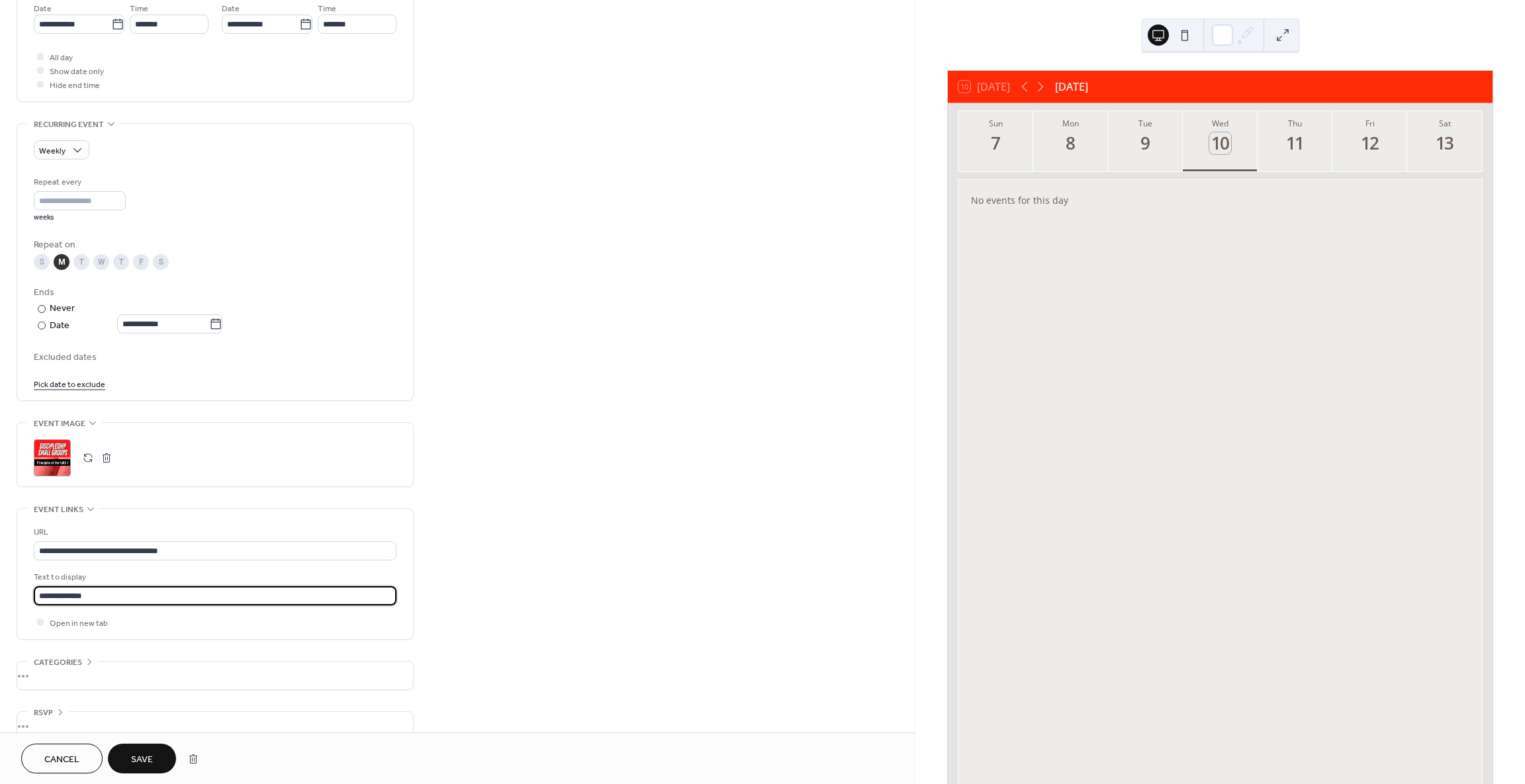
type input "**********"
click at [147, 754] on span "Save" at bounding box center [142, 760] width 22 height 14
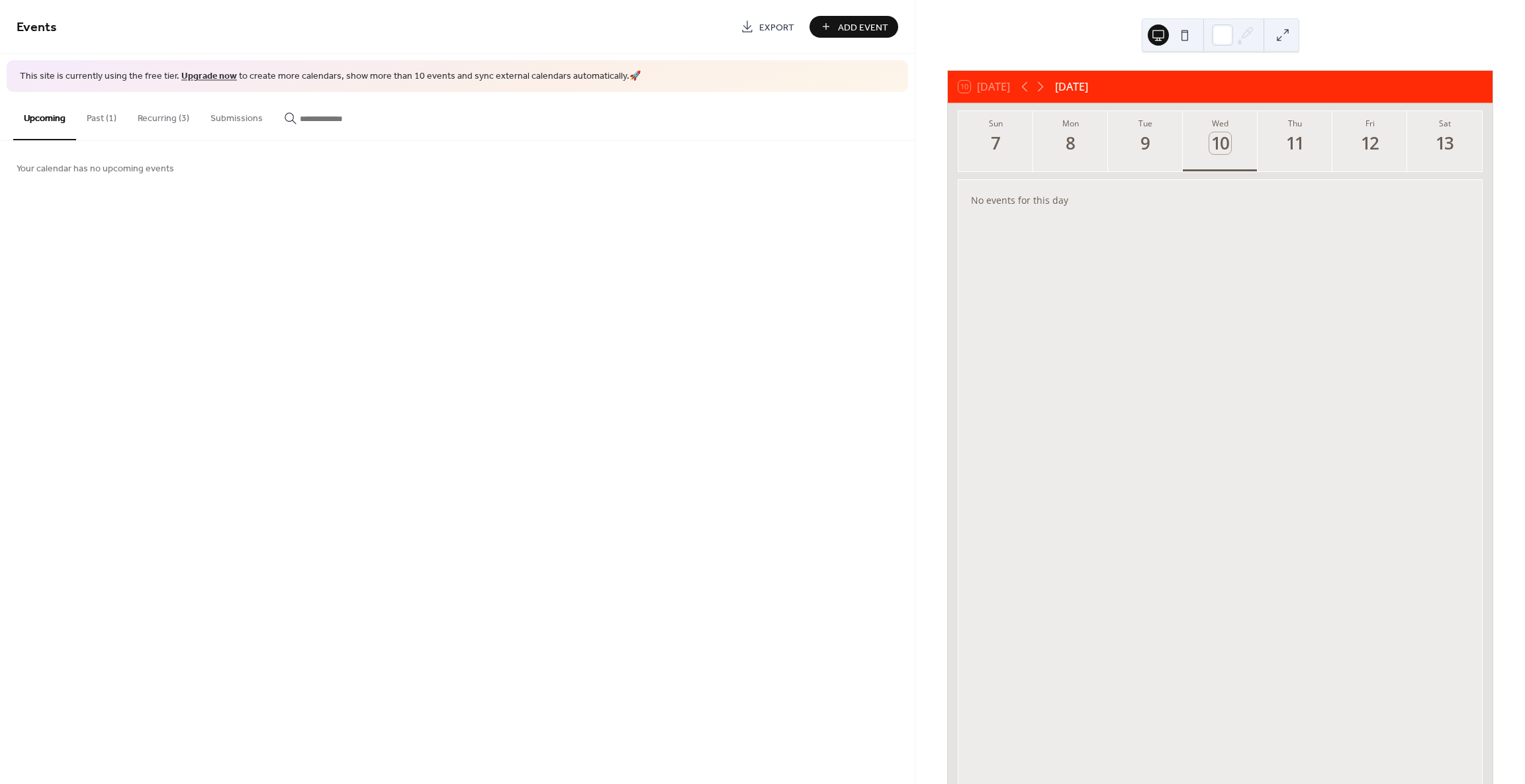
click at [168, 120] on button "Recurring (3)" at bounding box center [164, 116] width 73 height 47
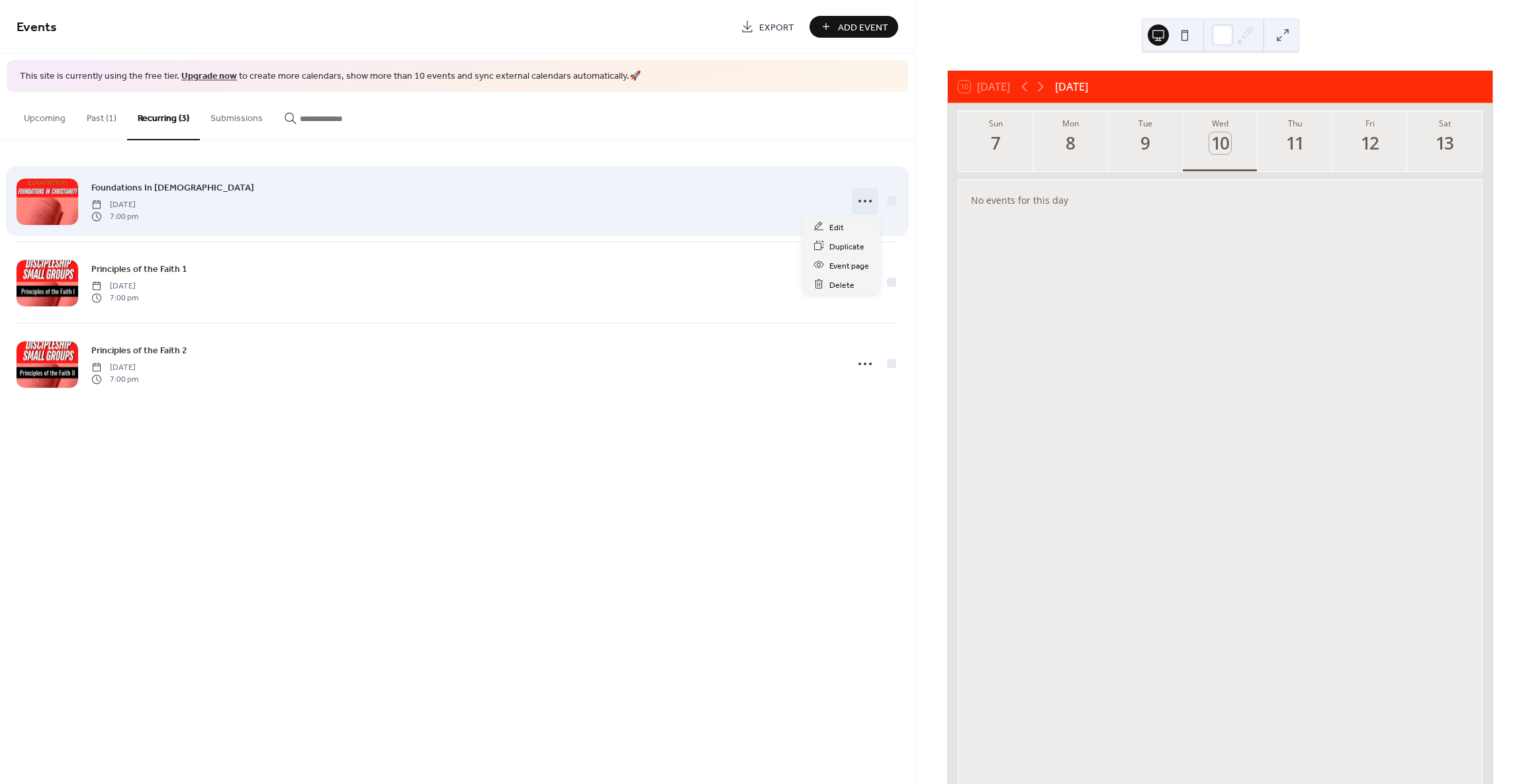
click at [870, 205] on icon at bounding box center [865, 201] width 21 height 21
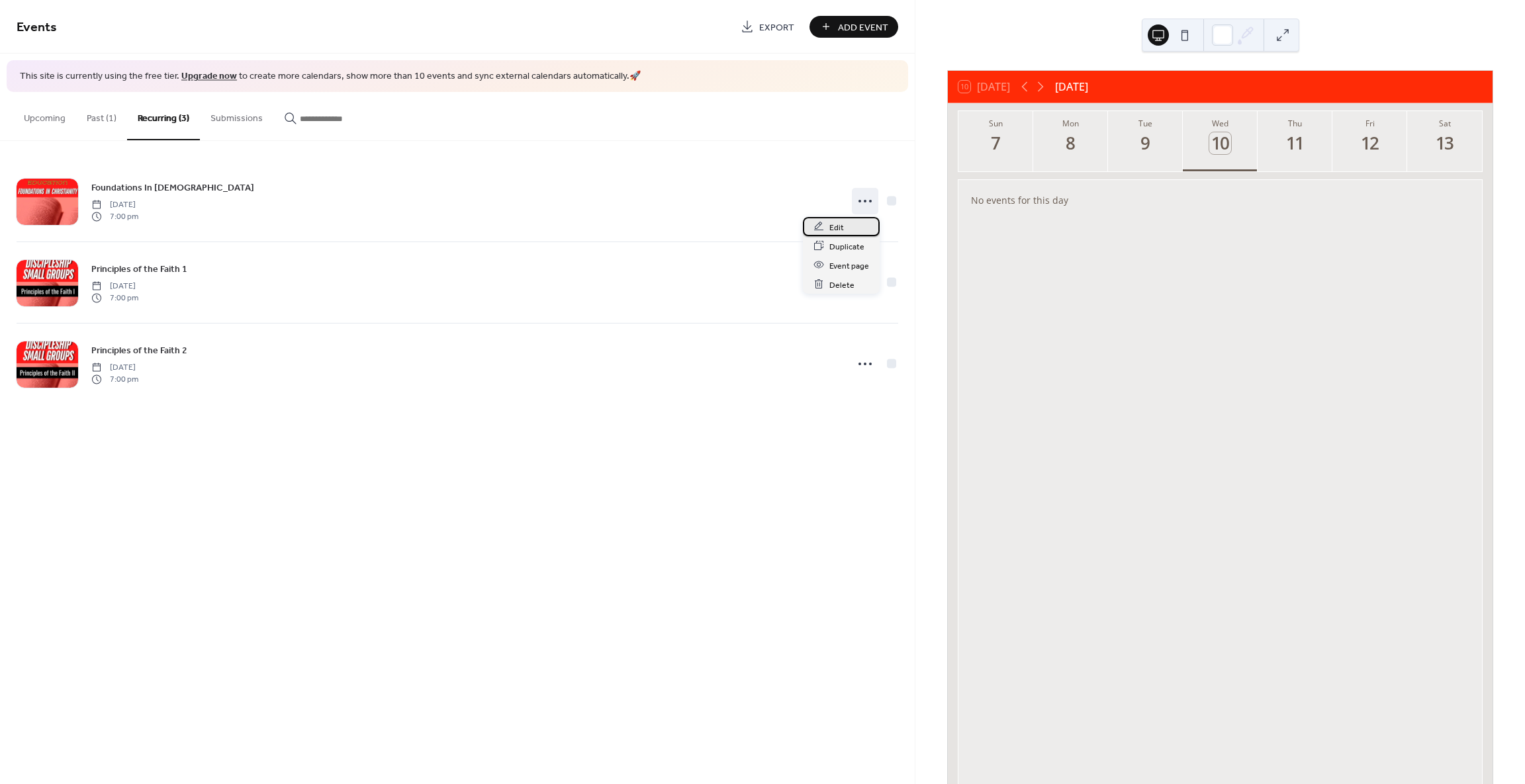
click at [849, 232] on div "Edit" at bounding box center [841, 226] width 77 height 19
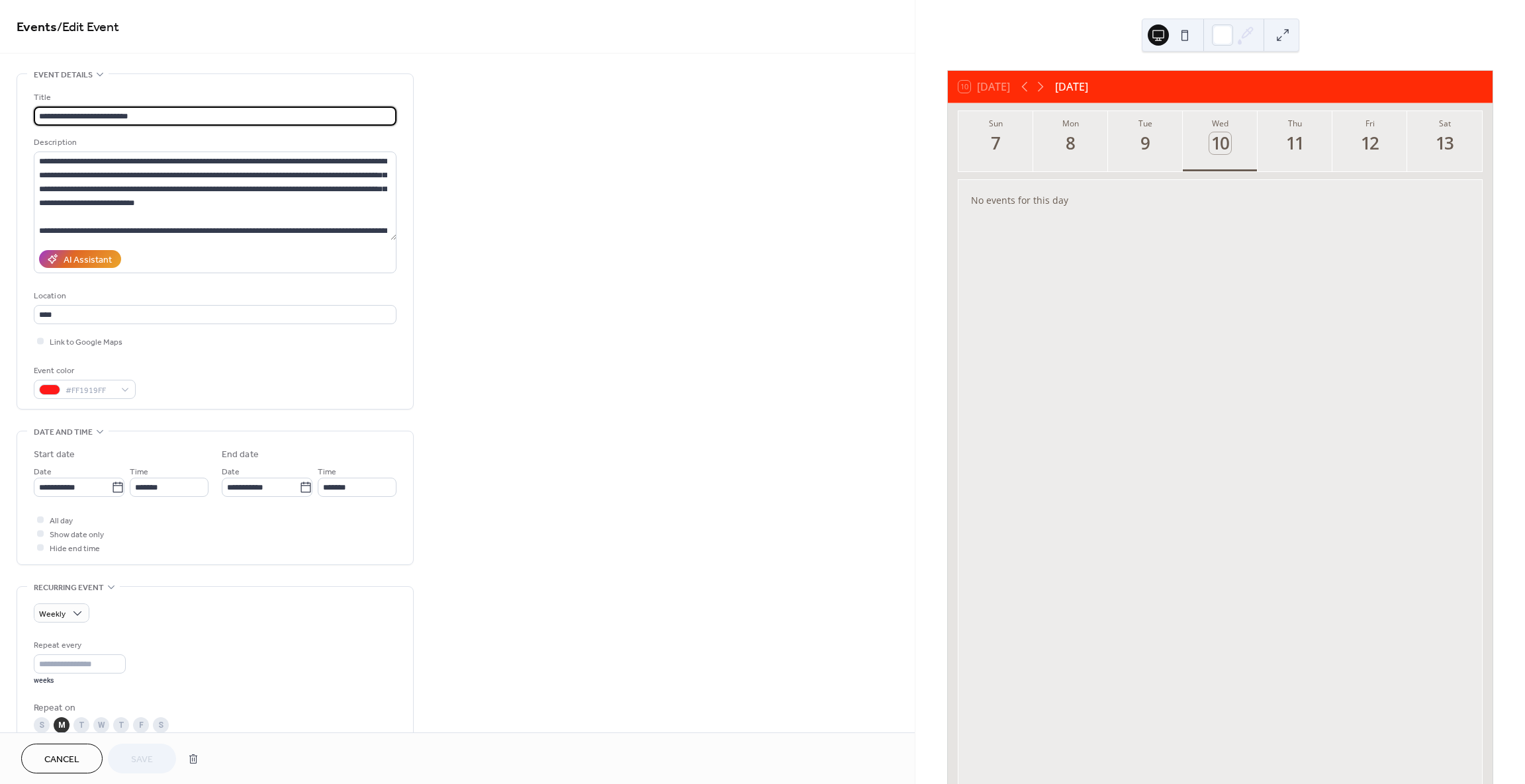
type input "**********"
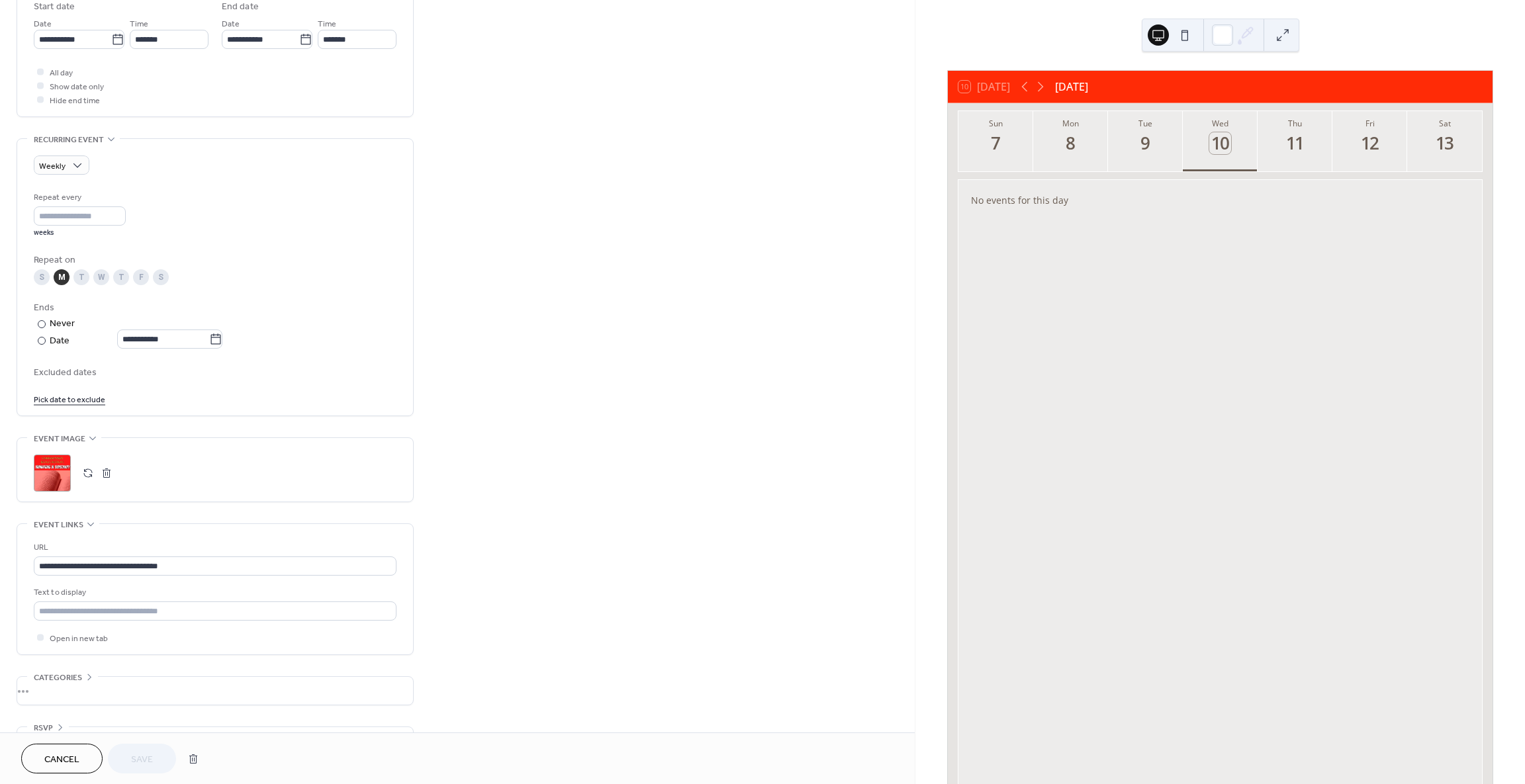
scroll to position [485, 0]
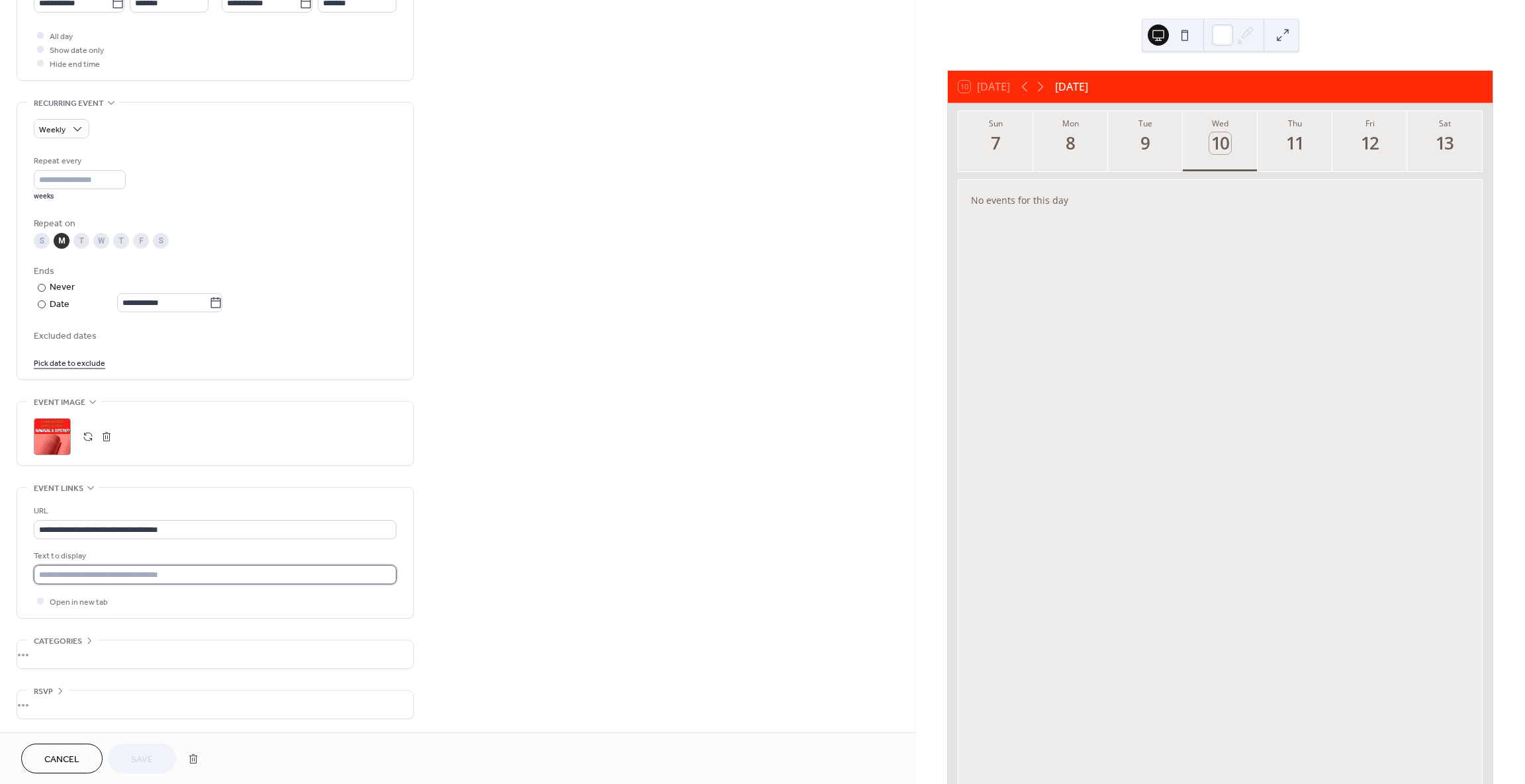
click at [181, 582] on input "text" at bounding box center [215, 574] width 363 height 19
type input "**********"
click at [143, 757] on span "Save" at bounding box center [142, 760] width 22 height 14
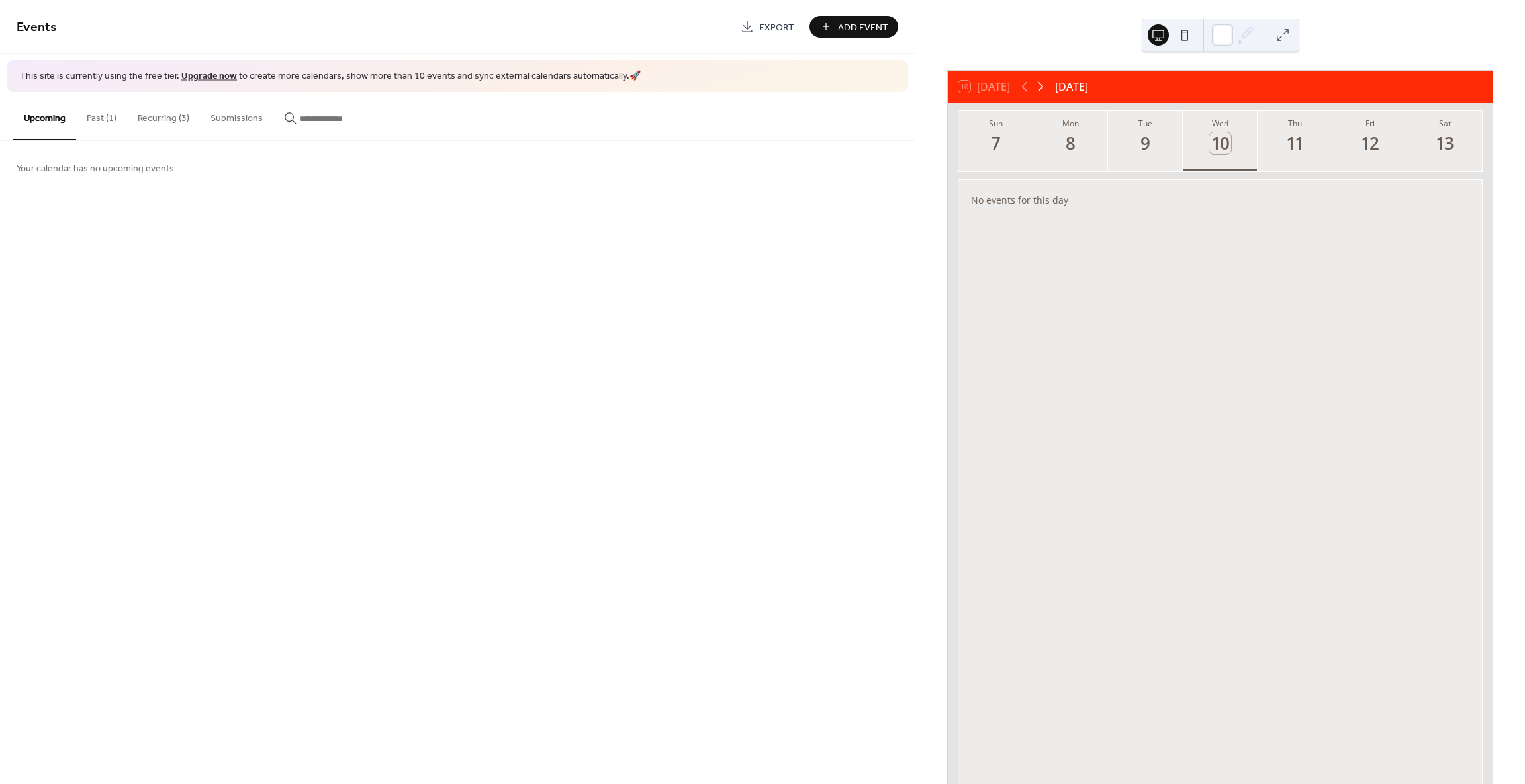
click at [1044, 86] on icon at bounding box center [1041, 87] width 6 height 10
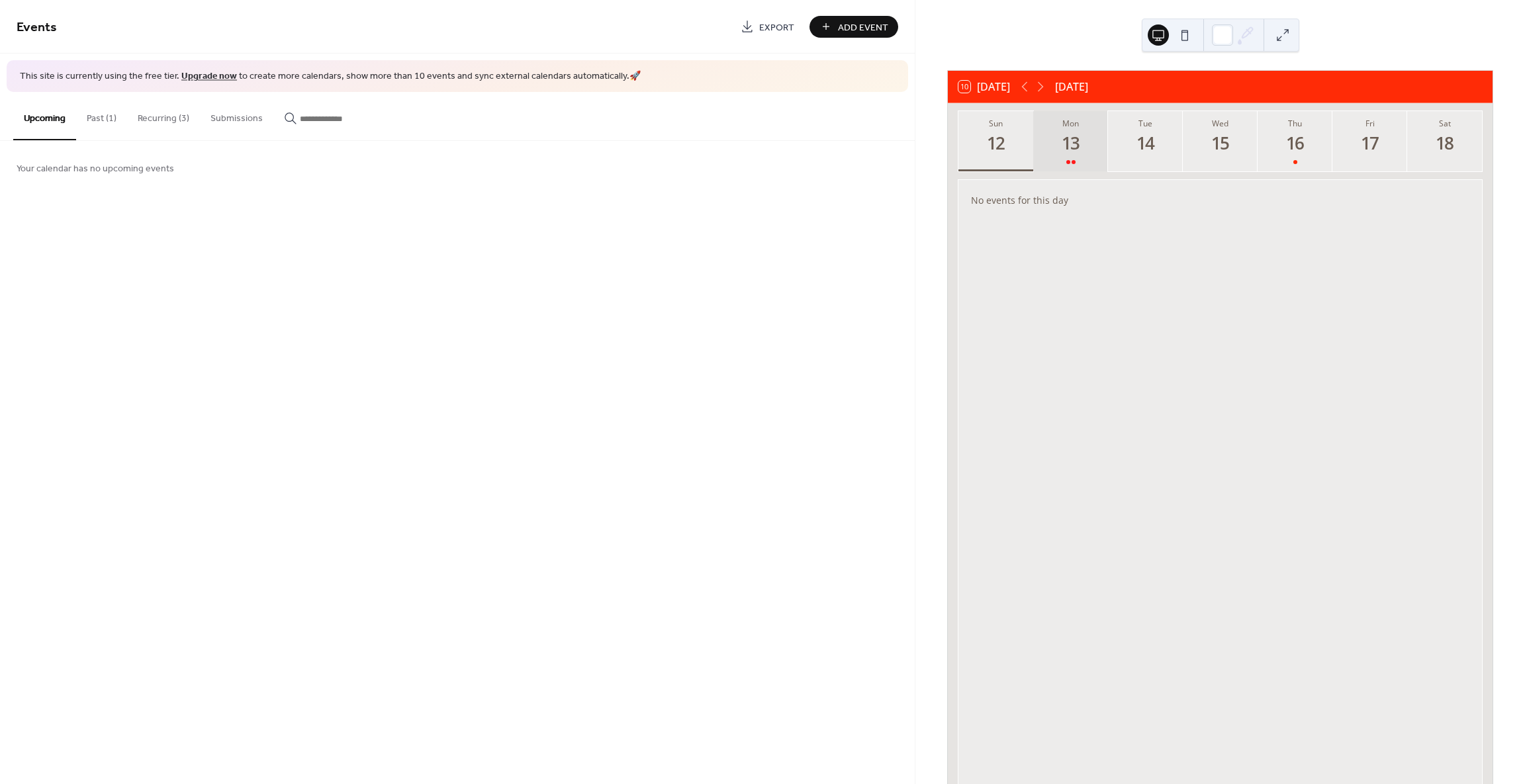
click at [1076, 144] on div "13" at bounding box center [1072, 143] width 22 height 22
click at [1049, 278] on div "Principles of the Faith 1" at bounding box center [1035, 277] width 107 height 13
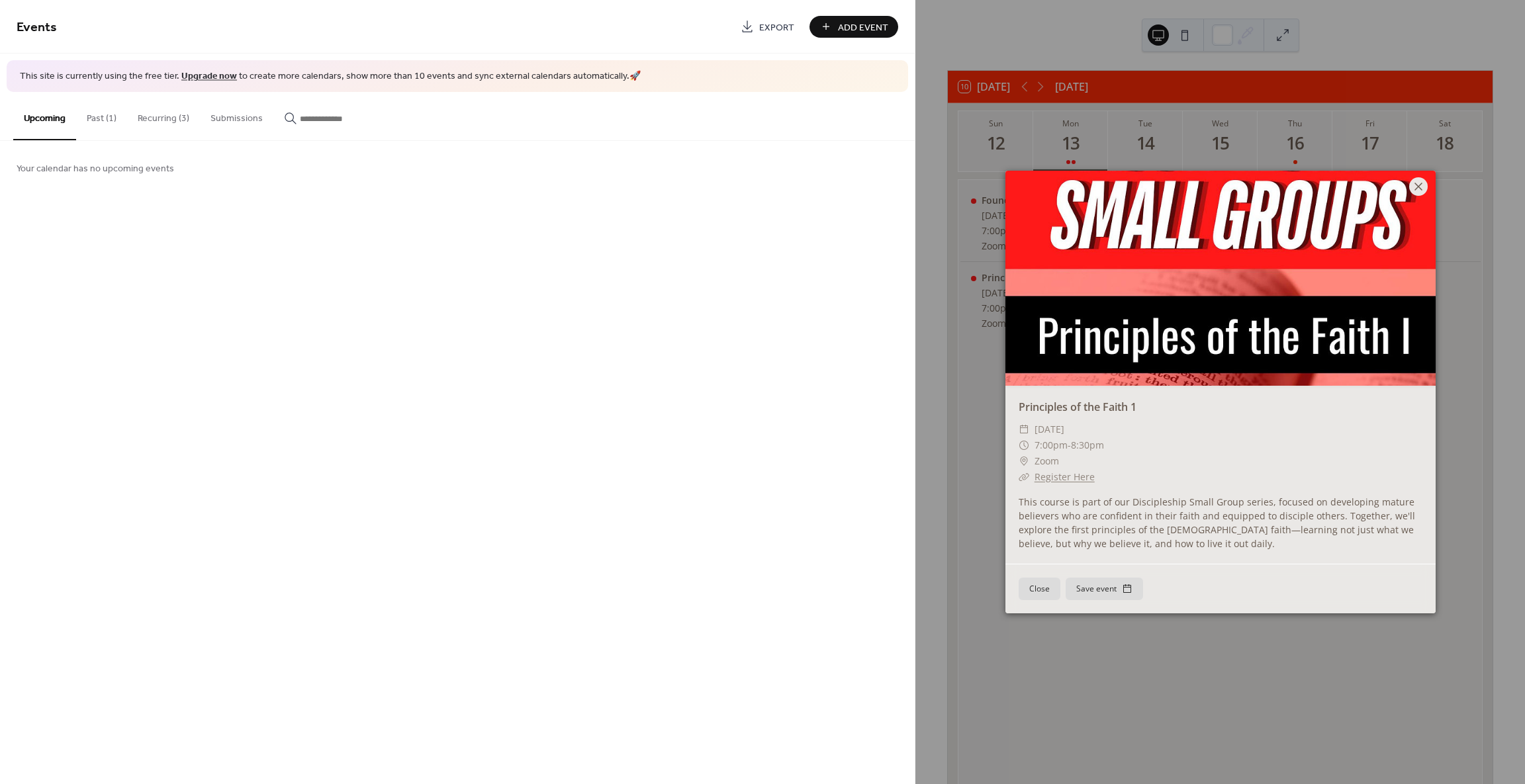
click at [1414, 190] on icon at bounding box center [1418, 187] width 16 height 16
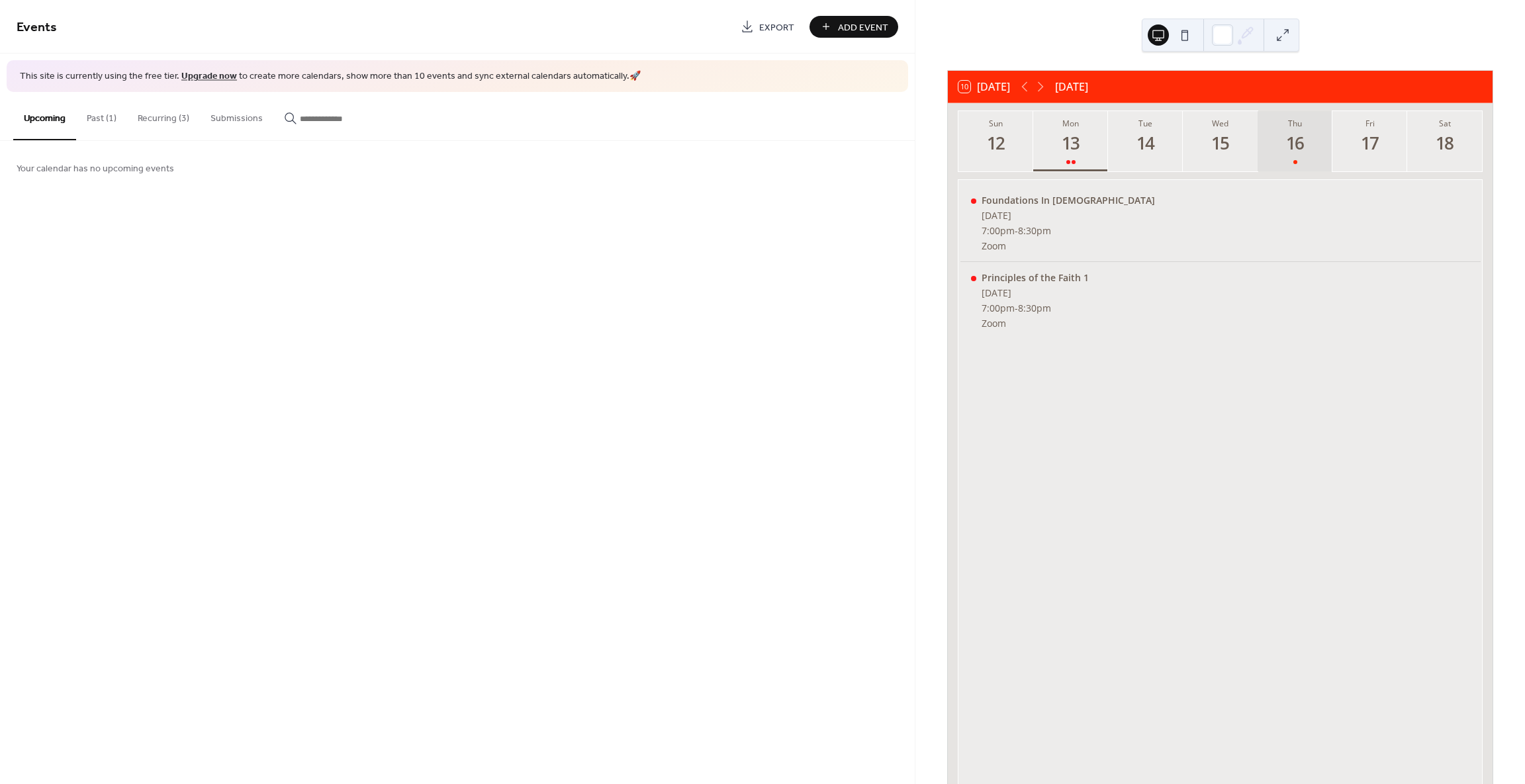
click at [1284, 142] on div "16" at bounding box center [1295, 143] width 22 height 22
